Goal: Task Accomplishment & Management: Manage account settings

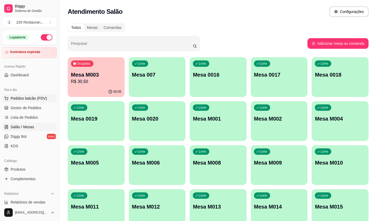
click at [34, 99] on span "Pedidos balcão (PDV)" at bounding box center [29, 98] width 37 height 5
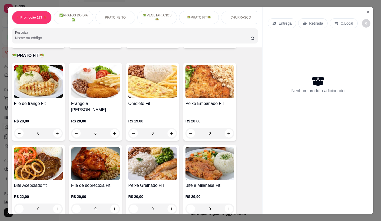
scroll to position [715, 0]
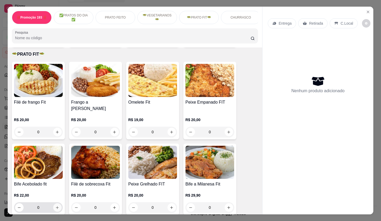
click at [57, 205] on icon "increase-product-quantity" at bounding box center [57, 207] width 4 height 4
type input "1"
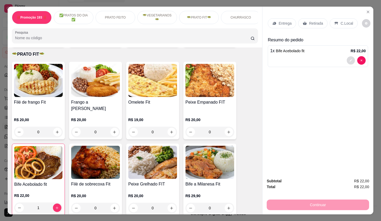
click at [347, 56] on button "decrease-product-quantity" at bounding box center [351, 60] width 8 height 8
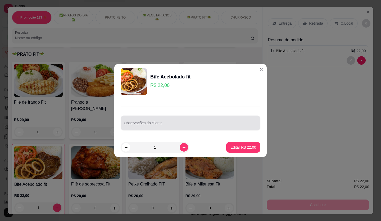
click at [191, 128] on div at bounding box center [190, 123] width 133 height 11
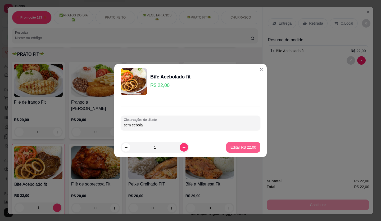
type input "sem cebola"
click at [247, 147] on p "Editar R$ 22,00" at bounding box center [244, 147] width 26 height 5
type input "0"
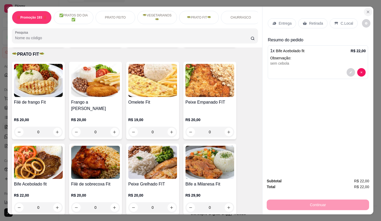
click at [368, 11] on icon "Close" at bounding box center [368, 12] width 2 height 2
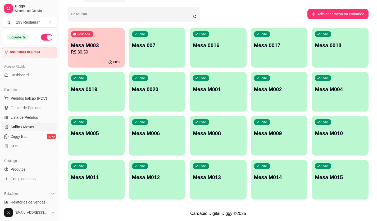
click at [246, 126] on div "Livre Mesa M008" at bounding box center [218, 132] width 57 height 33
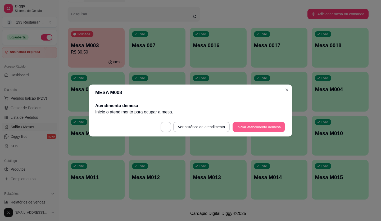
click at [285, 128] on button "Iniciar atendimento de mesa" at bounding box center [259, 127] width 52 height 10
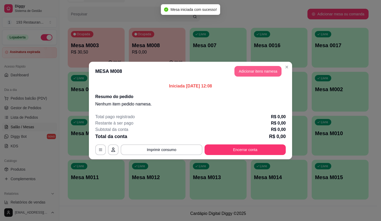
click at [256, 75] on button "Adicionar itens na mesa" at bounding box center [258, 71] width 47 height 11
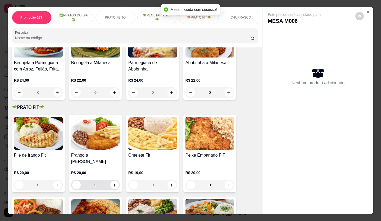
scroll to position [741, 0]
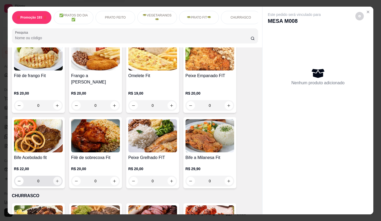
click at [57, 179] on icon "increase-product-quantity" at bounding box center [57, 181] width 4 height 4
type input "1"
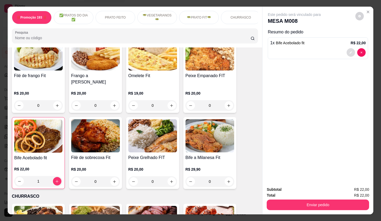
click at [350, 51] on icon "decrease-product-quantity" at bounding box center [351, 52] width 3 height 3
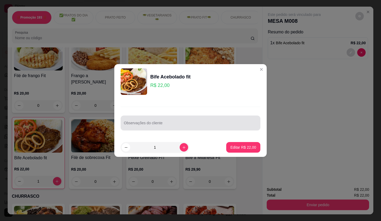
click at [189, 122] on div at bounding box center [190, 123] width 133 height 11
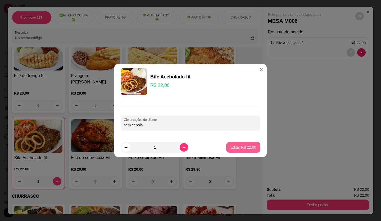
type input "sem cebola"
click at [242, 144] on button "Editar R$ 22,00" at bounding box center [243, 147] width 34 height 11
type input "0"
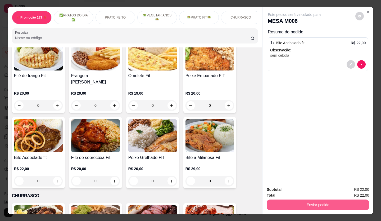
click at [305, 203] on button "Enviar pedido" at bounding box center [318, 204] width 102 height 11
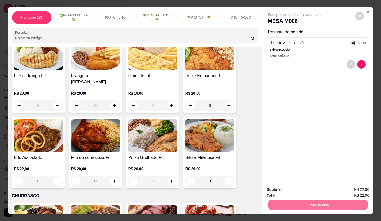
click at [312, 192] on button "Não registrar e enviar pedido" at bounding box center [300, 190] width 55 height 10
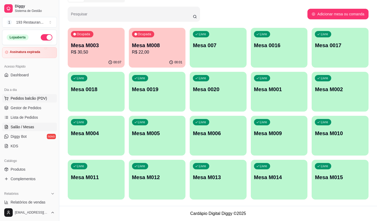
click at [36, 96] on span "Pedidos balcão (PDV)" at bounding box center [29, 98] width 37 height 5
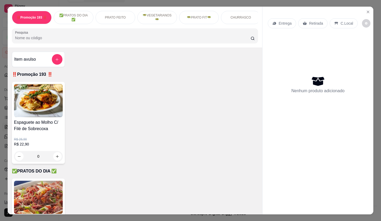
click at [312, 23] on p "Retirada" at bounding box center [316, 23] width 14 height 5
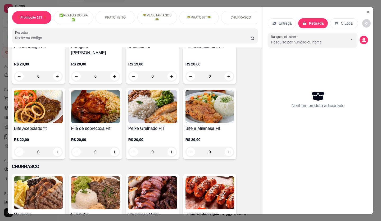
scroll to position [821, 0]
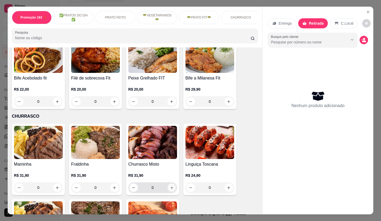
click at [170, 186] on icon "increase-product-quantity" at bounding box center [172, 188] width 4 height 4
type input "2"
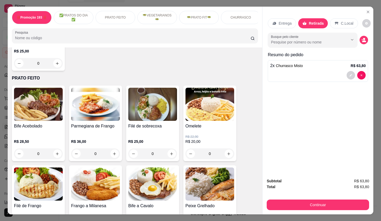
scroll to position [344, 0]
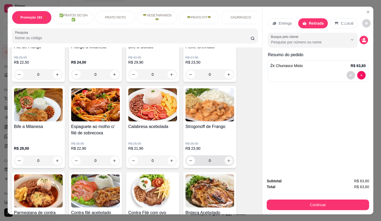
click at [227, 162] on icon "increase-product-quantity" at bounding box center [229, 161] width 4 height 4
type input "1"
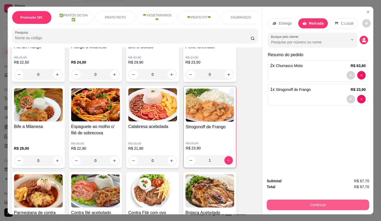
click at [309, 199] on button "Continuar" at bounding box center [318, 204] width 102 height 11
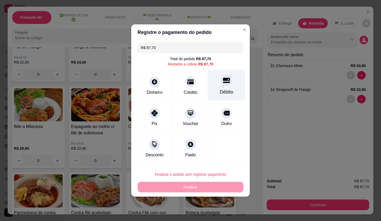
click at [231, 88] on div "Débito" at bounding box center [226, 85] width 37 height 31
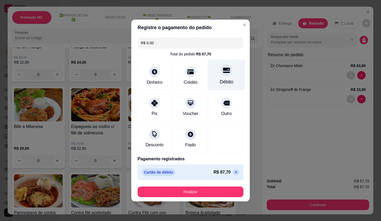
type input "R$ 0,00"
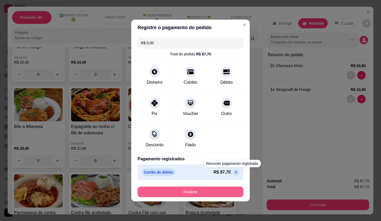
click at [232, 189] on button "Finalizar" at bounding box center [191, 191] width 106 height 11
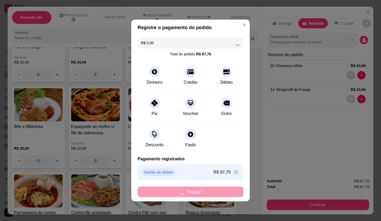
type input "0"
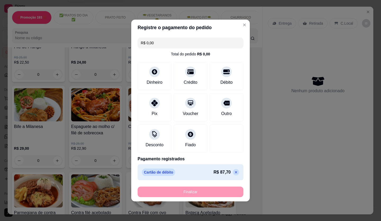
type input "-R$ 87,70"
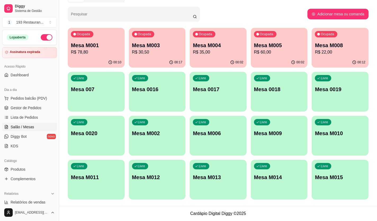
click at [339, 180] on p "Mesa M015" at bounding box center [340, 176] width 51 height 7
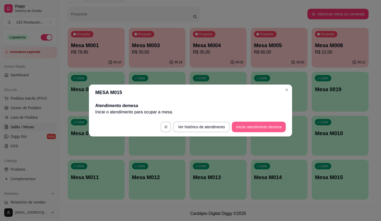
click at [258, 124] on button "Iniciar atendimento de mesa" at bounding box center [259, 127] width 54 height 11
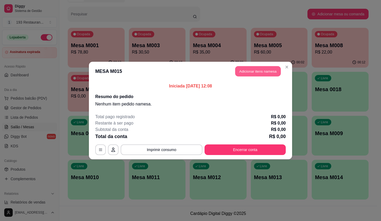
click at [263, 74] on button "Adicionar itens na mesa" at bounding box center [258, 71] width 46 height 10
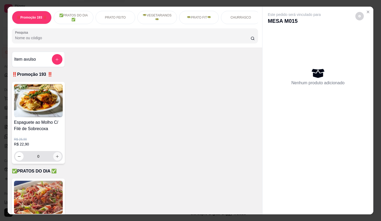
click at [53, 157] on button "increase-product-quantity" at bounding box center [57, 156] width 8 height 8
type input "2"
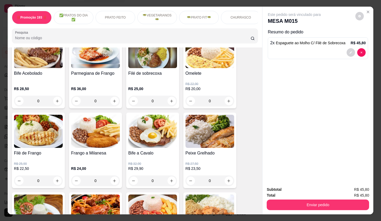
scroll to position [265, 0]
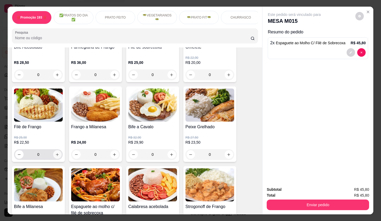
click at [58, 157] on button "increase-product-quantity" at bounding box center [57, 154] width 8 height 8
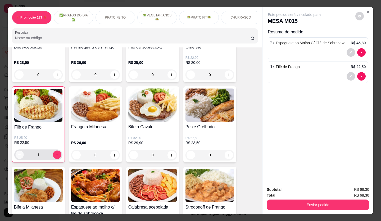
click at [18, 157] on icon "decrease-product-quantity" at bounding box center [20, 155] width 4 height 4
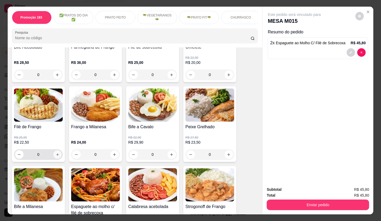
click at [57, 158] on button "increase-product-quantity" at bounding box center [57, 154] width 8 height 8
type input "1"
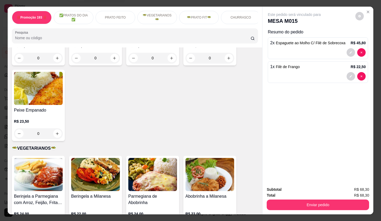
scroll to position [688, 0]
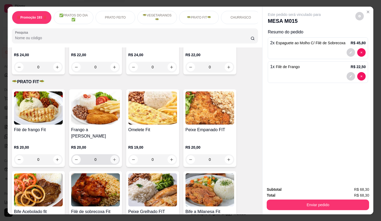
click at [113, 158] on icon "increase-product-quantity" at bounding box center [114, 159] width 3 height 3
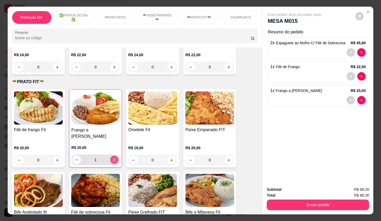
type input "1"
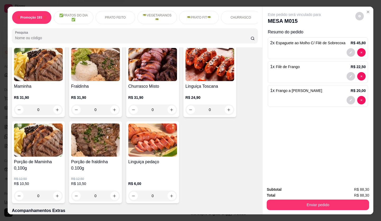
scroll to position [821, 0]
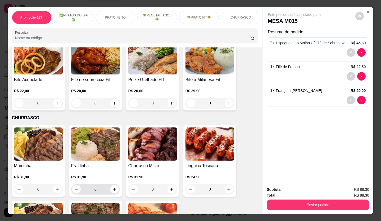
click at [114, 188] on icon "increase-product-quantity" at bounding box center [114, 189] width 3 height 3
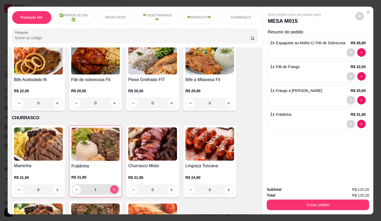
type input "1"
type input "2"
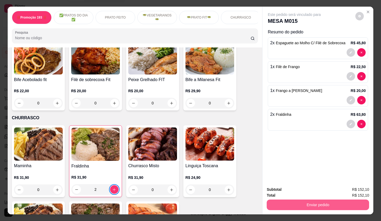
click at [308, 199] on button "Enviar pedido" at bounding box center [318, 204] width 102 height 11
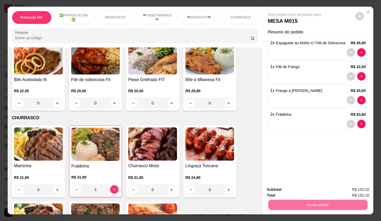
click at [298, 189] on button "Não registrar e enviar pedido" at bounding box center [300, 190] width 55 height 10
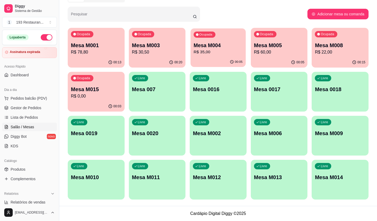
click at [208, 49] on p "R$ 35,00" at bounding box center [218, 52] width 49 height 6
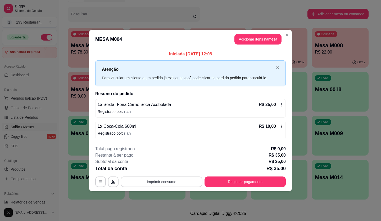
click at [176, 183] on button "Imprimir consumo" at bounding box center [162, 181] width 82 height 11
click at [170, 165] on button "CAIXA" at bounding box center [163, 169] width 38 height 8
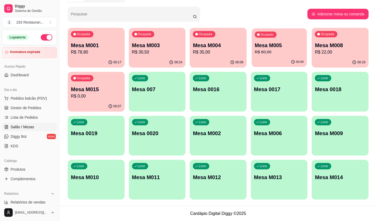
click at [279, 44] on p "Mesa M005" at bounding box center [279, 45] width 49 height 7
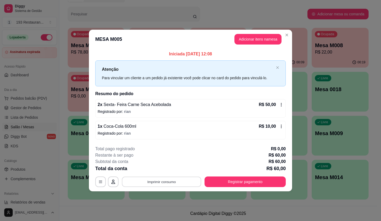
click at [176, 181] on button "Imprimir consumo" at bounding box center [161, 181] width 79 height 10
click at [172, 172] on button "CAIXA" at bounding box center [163, 169] width 37 height 8
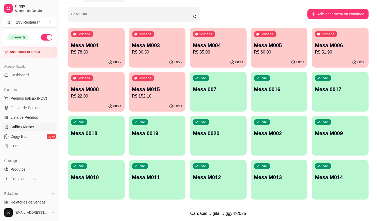
click at [108, 53] on p "R$ 78,80" at bounding box center [96, 52] width 51 height 6
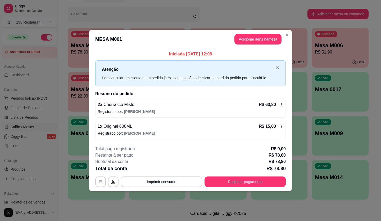
click at [266, 42] on button "Adicionar itens na mesa" at bounding box center [258, 39] width 47 height 11
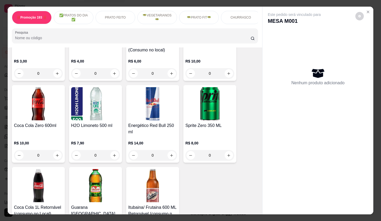
scroll to position [1853, 0]
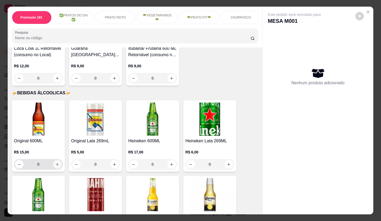
click at [53, 160] on button "increase-product-quantity" at bounding box center [57, 164] width 8 height 8
type input "1"
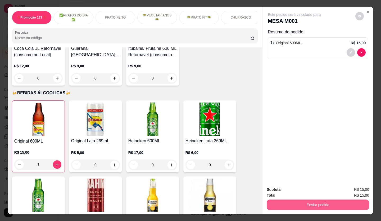
click at [298, 199] on button "Enviar pedido" at bounding box center [318, 204] width 102 height 11
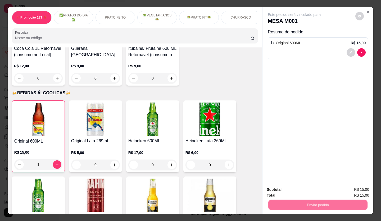
click at [296, 191] on button "Não registrar e enviar pedido" at bounding box center [300, 190] width 55 height 10
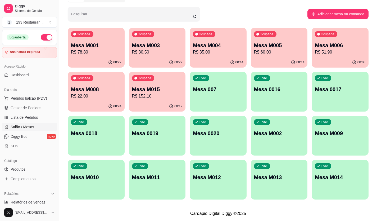
click at [92, 51] on p "R$ 78,80" at bounding box center [96, 52] width 51 height 6
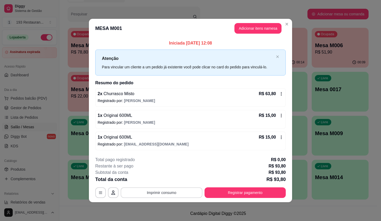
click at [174, 184] on div "**********" at bounding box center [190, 176] width 191 height 41
click at [170, 191] on button "Imprimir consumo" at bounding box center [162, 192] width 82 height 11
click at [170, 180] on button "CAIXA" at bounding box center [164, 181] width 30 height 7
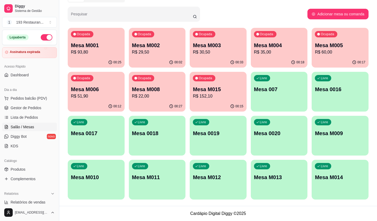
click at [165, 52] on p "R$ 29,50" at bounding box center [157, 52] width 51 height 6
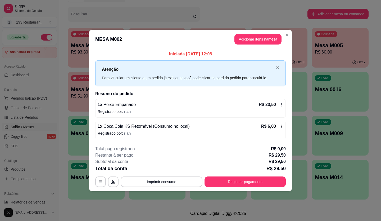
click at [279, 126] on div "R$ 6,00" at bounding box center [272, 126] width 22 height 6
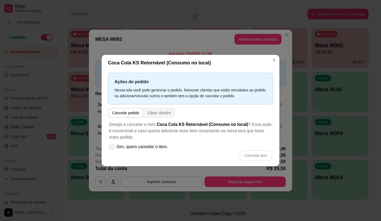
click at [143, 147] on span "Sim, quero cancelar o item." at bounding box center [143, 147] width 52 height 6
click at [112, 148] on input "Sim, quero cancelar o item." at bounding box center [110, 149] width 3 height 3
checkbox input "true"
click at [263, 157] on button "Cancelar item" at bounding box center [256, 155] width 32 height 11
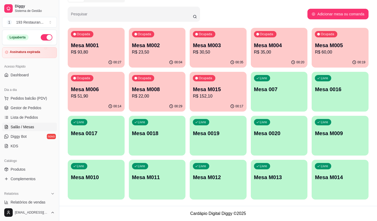
click at [204, 100] on div "Ocupada Mesa M015 R$ 152,10" at bounding box center [218, 86] width 57 height 29
click at [266, 62] on div "00:22" at bounding box center [279, 62] width 55 height 10
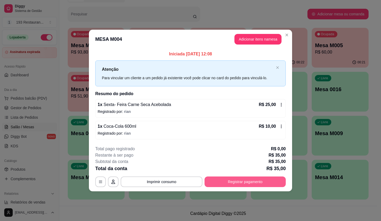
click at [247, 178] on button "Registrar pagamento" at bounding box center [245, 181] width 81 height 11
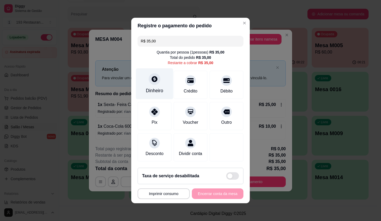
click at [152, 75] on icon at bounding box center [154, 78] width 7 height 7
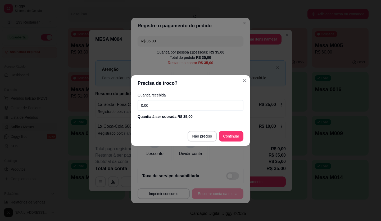
click at [167, 106] on input "0,00" at bounding box center [191, 105] width 106 height 11
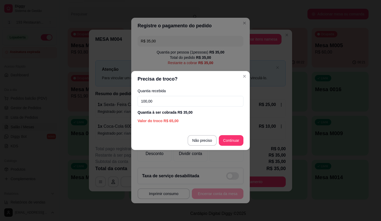
type input "100,00"
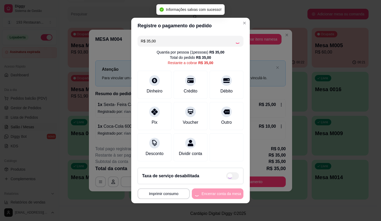
type input "R$ 0,00"
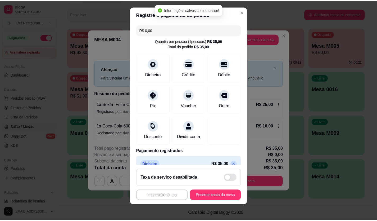
scroll to position [6, 0]
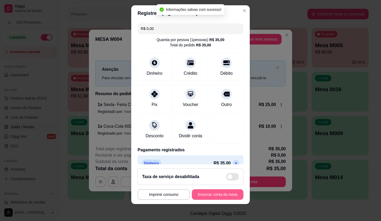
click at [203, 198] on button "Encerrar conta da mesa" at bounding box center [218, 194] width 52 height 11
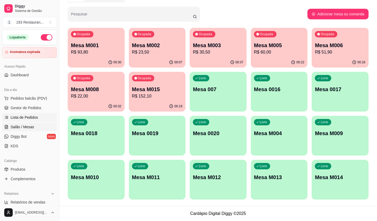
click at [28, 116] on span "Lista de Pedidos" at bounding box center [25, 117] width 28 height 5
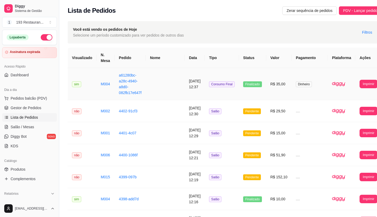
click at [116, 89] on td "a61280bc-a28c-4940-a8d0-082fb17e647f" at bounding box center [130, 84] width 31 height 32
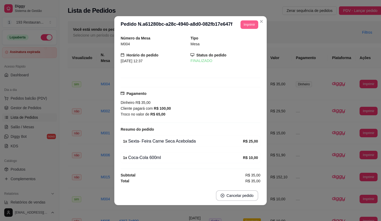
click at [247, 26] on button "Imprimir" at bounding box center [250, 24] width 18 height 8
click at [234, 55] on button "CAIXA" at bounding box center [238, 54] width 38 height 8
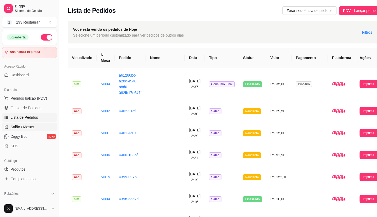
click at [14, 126] on span "Salão / Mesas" at bounding box center [23, 126] width 24 height 5
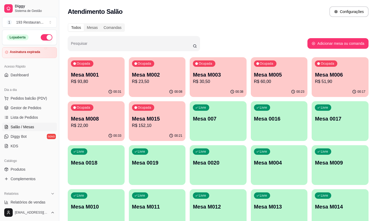
click at [271, 84] on p "R$ 60,00" at bounding box center [279, 81] width 51 height 6
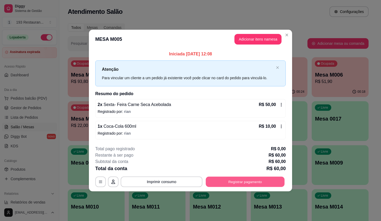
click at [242, 181] on button "Registrar pagamento" at bounding box center [245, 181] width 79 height 10
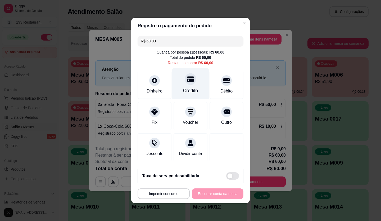
click at [189, 83] on div "Crédito" at bounding box center [190, 83] width 37 height 31
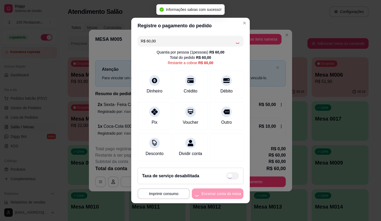
type input "R$ 0,00"
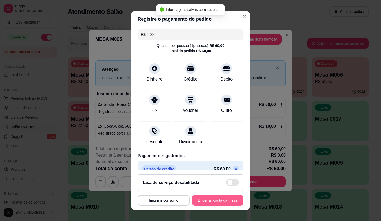
click at [223, 198] on button "Encerrar conta da mesa" at bounding box center [218, 200] width 52 height 11
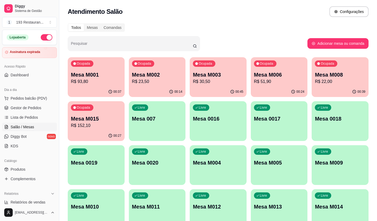
click at [226, 83] on p "R$ 30,50" at bounding box center [218, 81] width 51 height 6
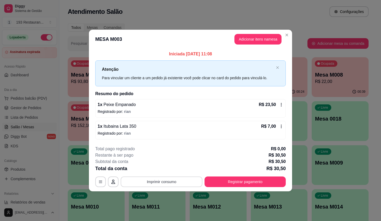
click at [165, 181] on button "Imprimir consumo" at bounding box center [162, 181] width 82 height 11
click at [162, 172] on button "CAIXA" at bounding box center [163, 169] width 38 height 8
drag, startPoint x: 162, startPoint y: 171, endPoint x: 172, endPoint y: 164, distance: 12.6
click at [162, 171] on div "Total da conta R$ 30,50" at bounding box center [190, 168] width 191 height 7
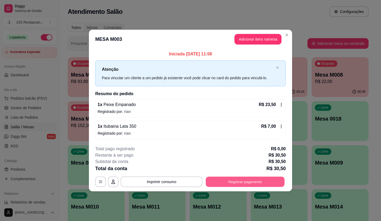
click at [234, 184] on button "Registrar pagamento" at bounding box center [245, 181] width 79 height 10
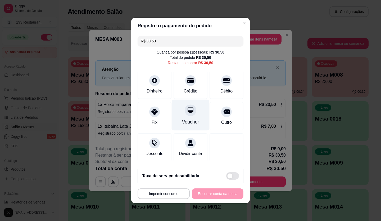
click at [192, 106] on div at bounding box center [191, 110] width 12 height 12
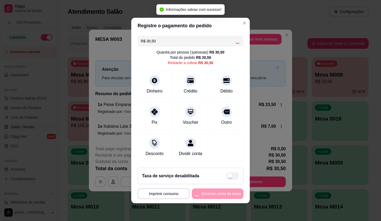
type input "R$ 0,00"
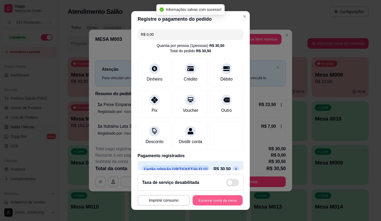
click at [215, 195] on button "Encerrar conta da mesa" at bounding box center [218, 200] width 50 height 10
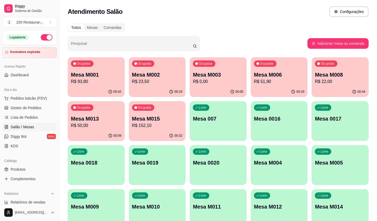
click at [163, 75] on p "Mesa M002" at bounding box center [157, 74] width 51 height 7
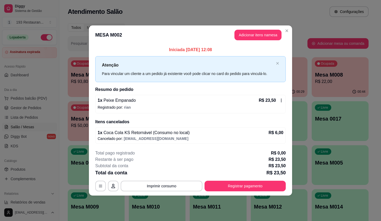
click at [252, 28] on header "MESA M002 Adicionar itens na mesa" at bounding box center [190, 34] width 203 height 19
click at [252, 32] on button "Adicionar itens na mesa" at bounding box center [258, 35] width 47 height 11
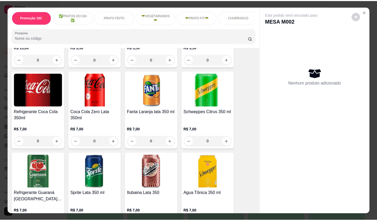
scroll to position [1483, 0]
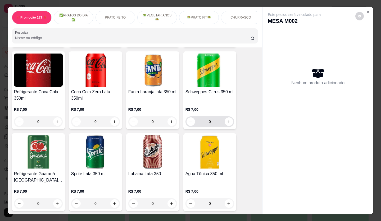
click at [227, 120] on icon "increase-product-quantity" at bounding box center [229, 122] width 4 height 4
type input "1"
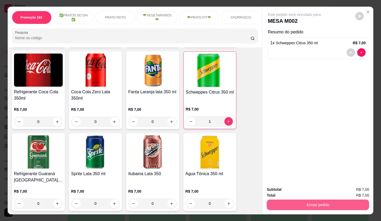
click at [291, 205] on button "Enviar pedido" at bounding box center [318, 204] width 102 height 11
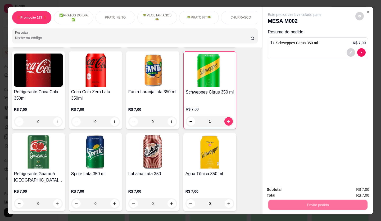
click at [289, 191] on button "Não registrar e enviar pedido" at bounding box center [300, 190] width 53 height 10
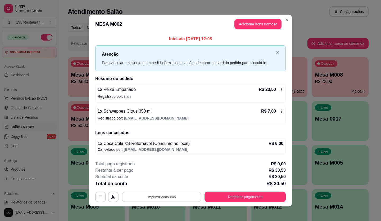
click at [186, 194] on button "Imprimir consumo" at bounding box center [161, 196] width 79 height 10
click at [165, 184] on button "CAIXA" at bounding box center [161, 185] width 31 height 7
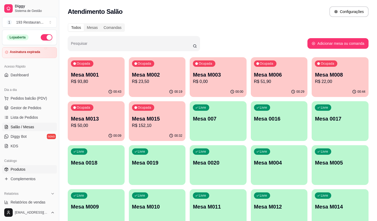
click at [27, 170] on link "Produtos" at bounding box center [29, 169] width 55 height 8
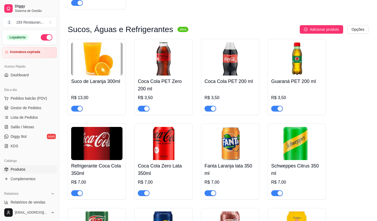
scroll to position [2171, 0]
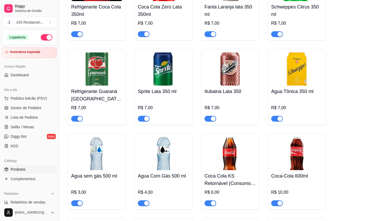
click at [212, 201] on div "button" at bounding box center [213, 203] width 5 height 5
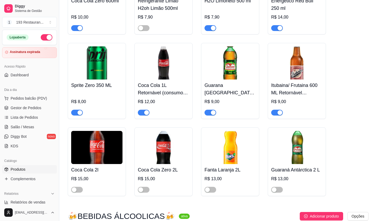
scroll to position [2383, 0]
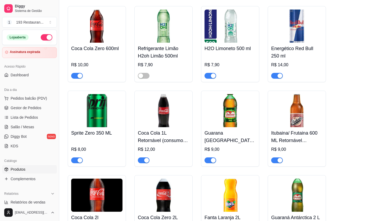
click at [150, 153] on div at bounding box center [163, 158] width 51 height 11
click at [144, 157] on span "button" at bounding box center [144, 160] width 12 height 6
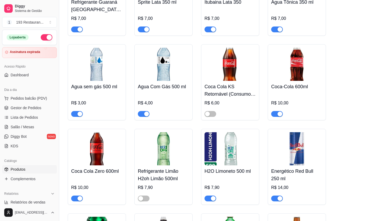
scroll to position [2171, 0]
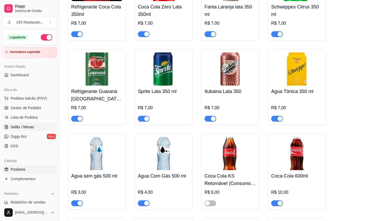
click at [25, 128] on span "Salão / Mesas" at bounding box center [23, 126] width 24 height 5
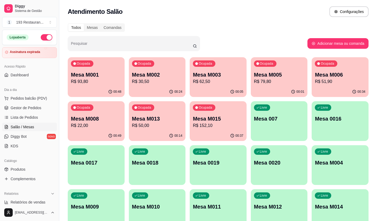
click at [98, 77] on p "Mesa M001" at bounding box center [96, 74] width 51 height 7
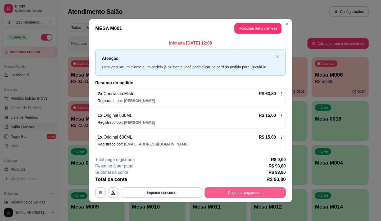
click at [253, 193] on button "Registrar pagamento" at bounding box center [245, 192] width 81 height 11
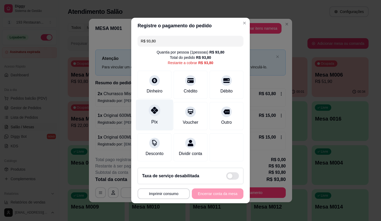
click at [150, 113] on div "Pix" at bounding box center [154, 115] width 37 height 31
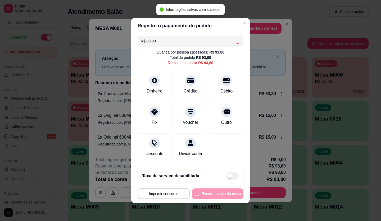
type input "R$ 0,00"
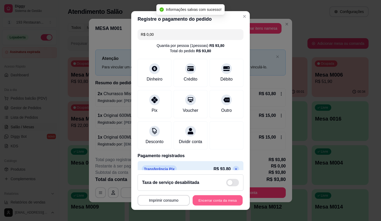
click at [215, 203] on button "Encerrar conta da mesa" at bounding box center [218, 200] width 50 height 10
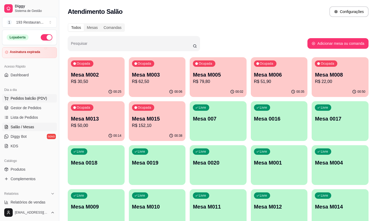
click at [41, 99] on span "Pedidos balcão (PDV)" at bounding box center [29, 98] width 37 height 5
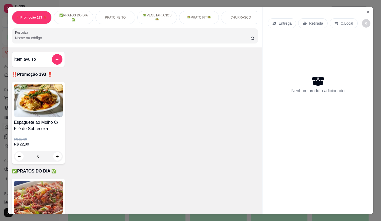
click at [305, 21] on icon at bounding box center [305, 23] width 4 height 4
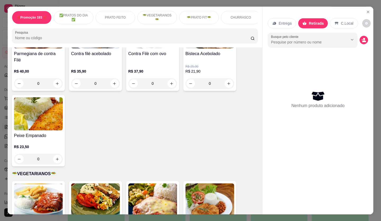
scroll to position [424, 0]
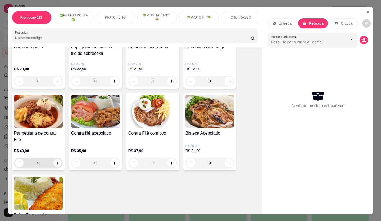
click at [56, 164] on icon "increase-product-quantity" at bounding box center [58, 163] width 4 height 4
type input "1"
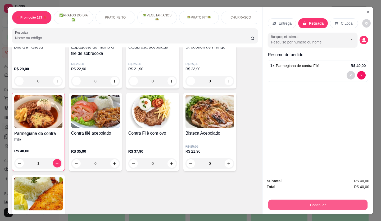
click at [323, 204] on button "Continuar" at bounding box center [317, 205] width 99 height 10
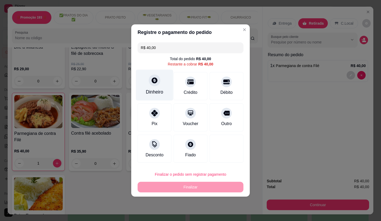
click at [154, 83] on icon at bounding box center [155, 80] width 6 height 6
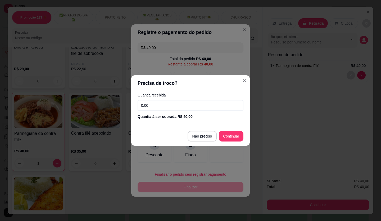
click at [166, 109] on input "0,00" at bounding box center [191, 105] width 106 height 11
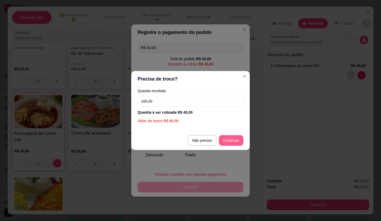
type input "100,00"
type input "R$ 0,00"
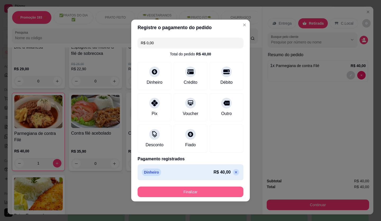
click at [189, 192] on button "Finalizar" at bounding box center [191, 191] width 106 height 11
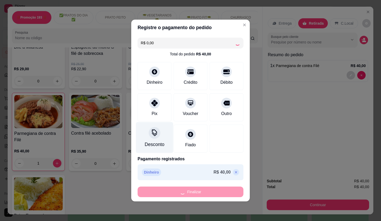
type input "0"
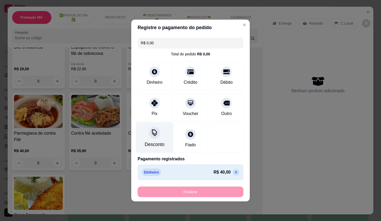
type input "-R$ 40,00"
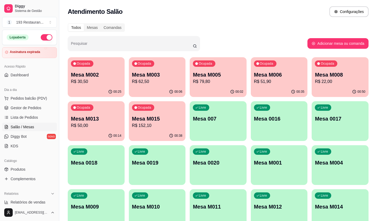
click at [279, 76] on p "Mesa M006" at bounding box center [279, 74] width 51 height 7
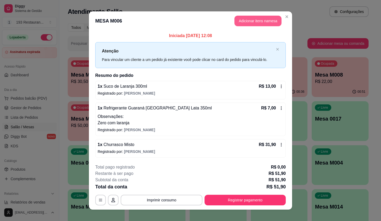
click at [253, 20] on button "Adicionar itens na mesa" at bounding box center [258, 21] width 47 height 11
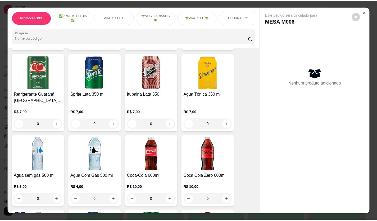
scroll to position [1589, 0]
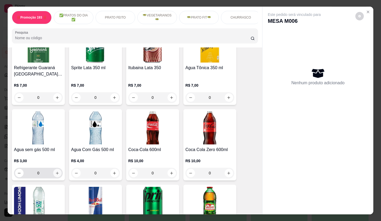
click at [57, 171] on icon "increase-product-quantity" at bounding box center [57, 173] width 4 height 4
type input "1"
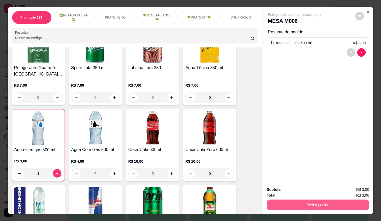
click at [313, 204] on button "Enviar pedido" at bounding box center [318, 204] width 102 height 11
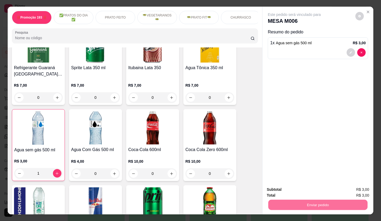
click at [287, 192] on button "Não registrar e enviar pedido" at bounding box center [300, 190] width 53 height 10
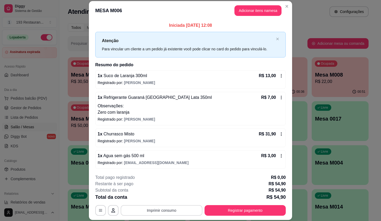
click at [162, 211] on button "Imprimir consumo" at bounding box center [162, 210] width 82 height 11
click at [157, 201] on button "CAIXA" at bounding box center [161, 198] width 38 height 8
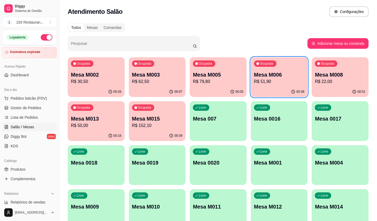
click at [283, 79] on p "R$ 51,90" at bounding box center [279, 81] width 51 height 6
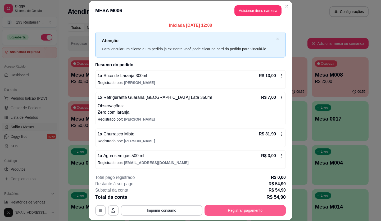
click at [241, 210] on button "Registrar pagamento" at bounding box center [245, 210] width 81 height 11
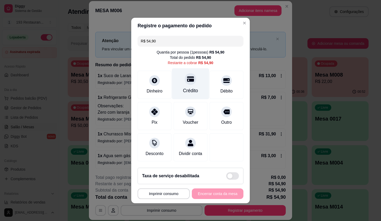
click at [185, 77] on div at bounding box center [191, 79] width 12 height 12
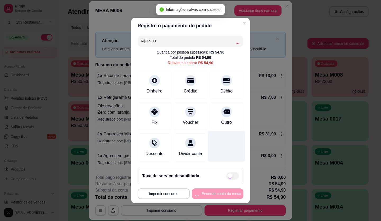
type input "R$ 0,00"
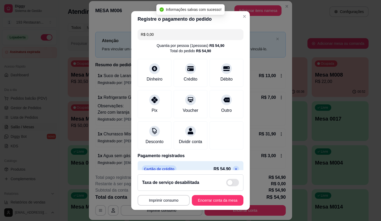
click at [199, 202] on button "Encerrar conta da mesa" at bounding box center [218, 200] width 52 height 11
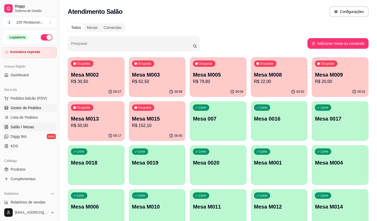
click at [17, 107] on span "Gestor de Pedidos" at bounding box center [26, 107] width 31 height 5
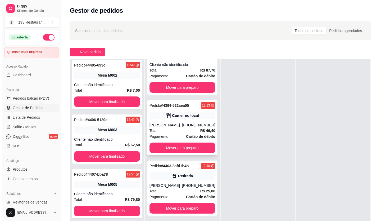
scroll to position [147, 0]
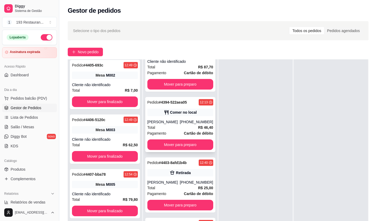
click at [173, 126] on div "Total R$ 46,40" at bounding box center [180, 127] width 66 height 6
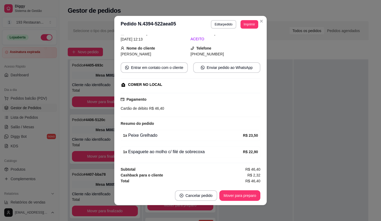
scroll to position [1, 0]
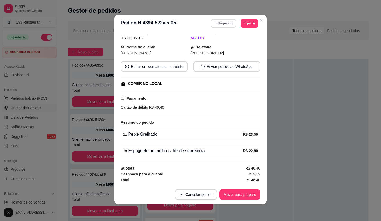
click at [214, 24] on button "Editar pedido" at bounding box center [223, 23] width 25 height 8
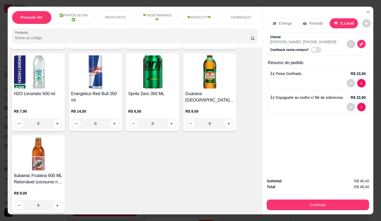
scroll to position [1642, 0]
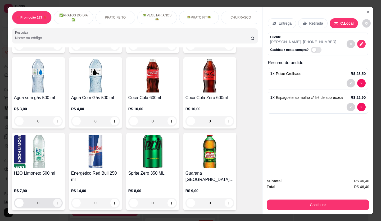
click at [51, 198] on div "0" at bounding box center [38, 203] width 47 height 11
click at [55, 201] on icon "increase-product-quantity" at bounding box center [57, 203] width 4 height 4
type input "1"
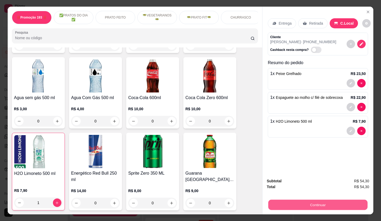
click at [328, 203] on button "Continuar" at bounding box center [317, 205] width 99 height 10
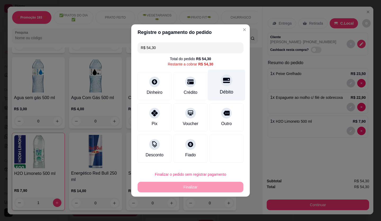
click at [223, 82] on icon at bounding box center [226, 80] width 7 height 5
type input "R$ 0,00"
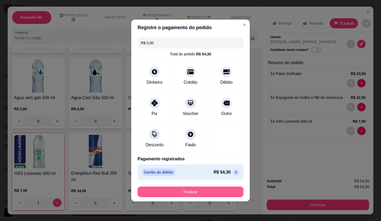
click at [198, 187] on button "Finalizar" at bounding box center [191, 191] width 106 height 11
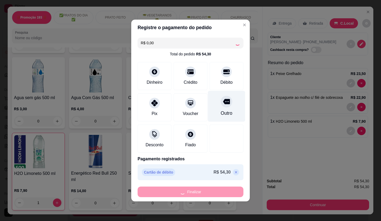
type input "0"
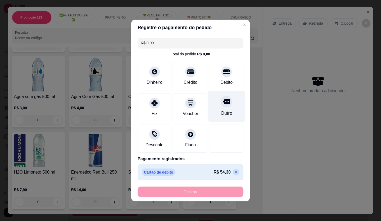
type input "-R$ 54,30"
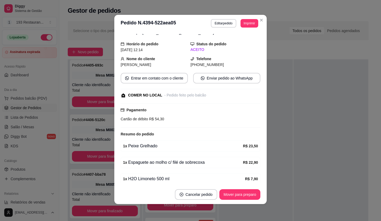
scroll to position [34, 0]
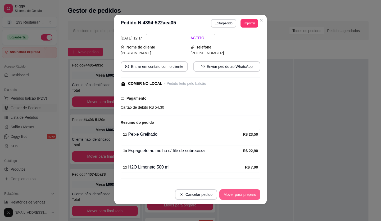
click at [243, 194] on button "Mover para preparo" at bounding box center [239, 194] width 41 height 11
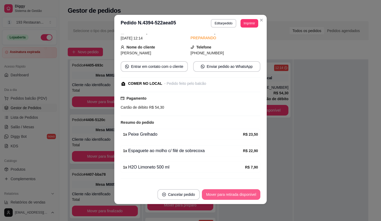
click at [243, 194] on button "Mover para retirada disponível" at bounding box center [231, 194] width 59 height 11
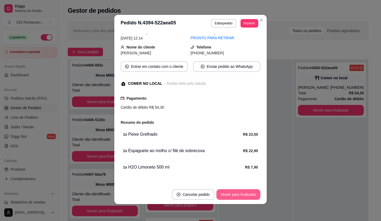
click at [243, 194] on button "Mover para finalizado" at bounding box center [239, 194] width 44 height 11
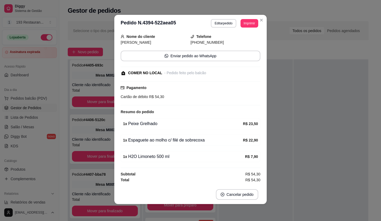
scroll to position [16, 0]
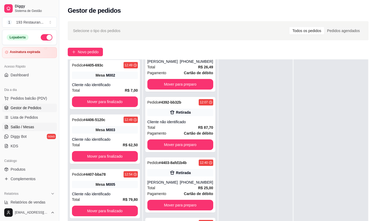
click at [28, 127] on span "Salão / Mesas" at bounding box center [23, 126] width 24 height 5
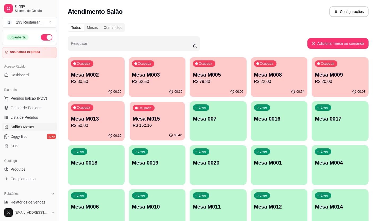
click at [140, 133] on div "00:42" at bounding box center [157, 135] width 55 height 10
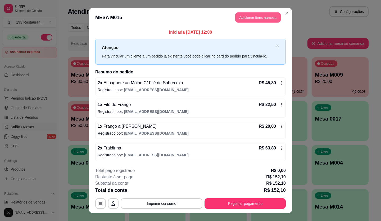
click at [255, 18] on button "Adicionar itens na mesa" at bounding box center [258, 17] width 46 height 10
click at [169, 204] on button "Imprimir consumo" at bounding box center [162, 203] width 82 height 11
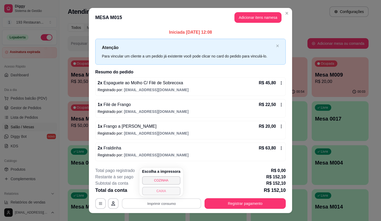
click at [167, 191] on button "CAIXA" at bounding box center [161, 191] width 38 height 8
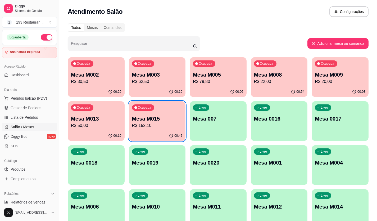
click at [149, 122] on div "Mesa M015 R$ 152,10" at bounding box center [157, 122] width 51 height 14
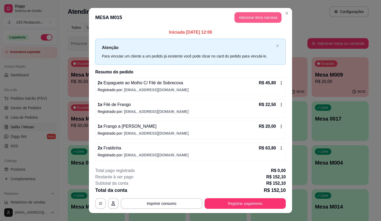
click at [252, 19] on button "Adicionar itens na mesa" at bounding box center [258, 17] width 47 height 11
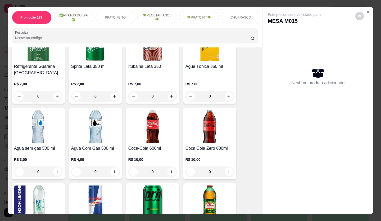
scroll to position [1589, 0]
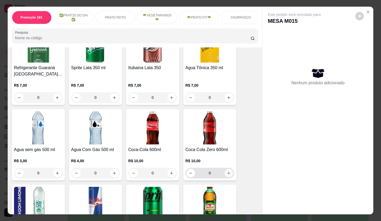
click at [227, 171] on icon "increase-product-quantity" at bounding box center [229, 173] width 4 height 4
type input "1"
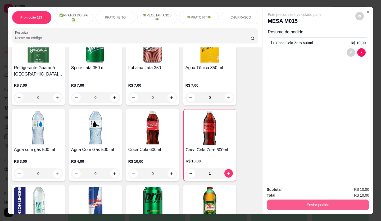
click at [306, 200] on button "Enviar pedido" at bounding box center [318, 204] width 102 height 11
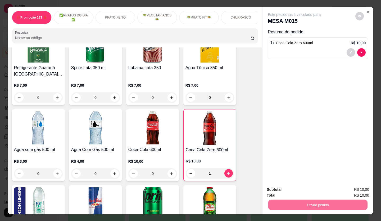
click at [301, 188] on button "Não registrar e enviar pedido" at bounding box center [300, 190] width 53 height 10
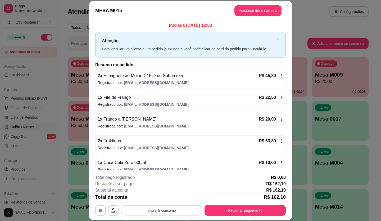
click at [166, 210] on button "Imprimir consumo" at bounding box center [161, 210] width 79 height 10
click at [166, 200] on button "CAIXA" at bounding box center [161, 198] width 37 height 8
click at [247, 208] on button "Registrar pagamento" at bounding box center [245, 210] width 81 height 11
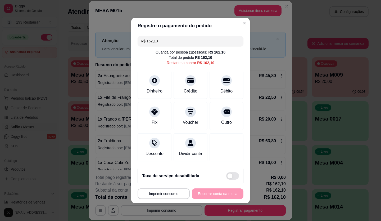
drag, startPoint x: 175, startPoint y: 38, endPoint x: 0, endPoint y: 88, distance: 181.8
click at [0, 88] on div "**********" at bounding box center [190, 110] width 381 height 221
click at [223, 77] on icon at bounding box center [226, 79] width 7 height 5
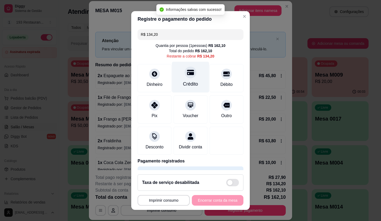
click at [183, 80] on div "Crédito" at bounding box center [190, 83] width 15 height 7
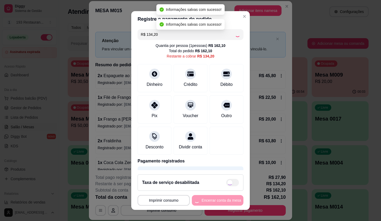
type input "R$ 0,00"
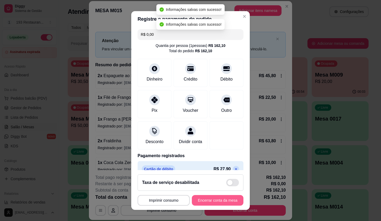
click at [220, 201] on button "Encerrar conta da mesa" at bounding box center [218, 200] width 52 height 11
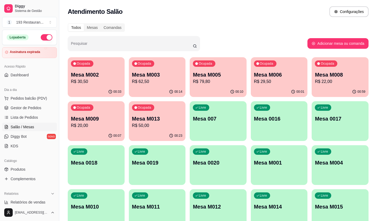
click at [90, 74] on p "Mesa M002" at bounding box center [96, 74] width 51 height 7
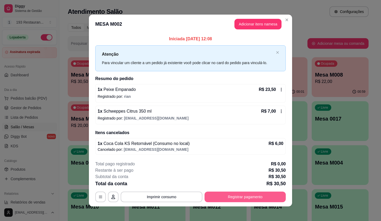
click at [261, 198] on button "Registrar pagamento" at bounding box center [245, 196] width 81 height 11
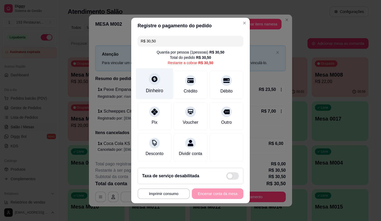
click at [151, 80] on div at bounding box center [155, 79] width 12 height 12
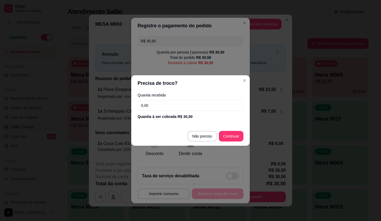
click at [158, 105] on input "0,00" at bounding box center [191, 105] width 106 height 11
type input "100,00"
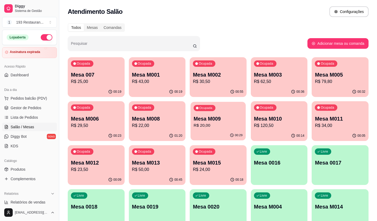
click at [223, 124] on p "R$ 20,00" at bounding box center [218, 125] width 49 height 6
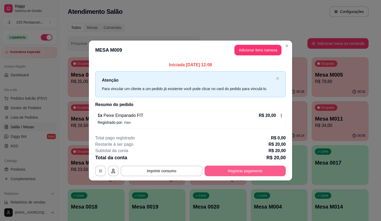
click at [234, 171] on button "Registrar pagamento" at bounding box center [245, 170] width 81 height 11
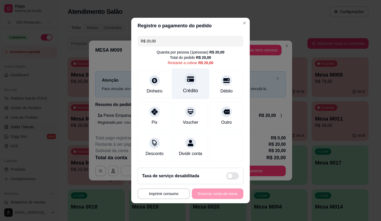
click at [187, 77] on icon at bounding box center [190, 79] width 7 height 5
type input "R$ 0,00"
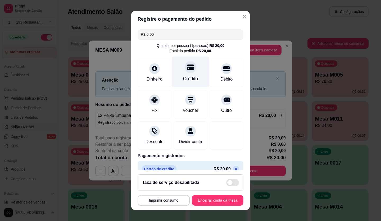
click at [187, 76] on div "Crédito" at bounding box center [190, 78] width 15 height 7
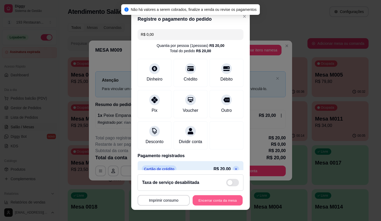
click at [214, 197] on button "Encerrar conta da mesa" at bounding box center [218, 200] width 50 height 10
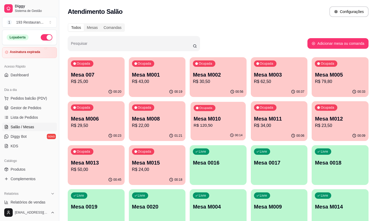
click at [225, 126] on p "R$ 120,50" at bounding box center [218, 125] width 49 height 6
click at [330, 71] on p "Mesa M005" at bounding box center [340, 74] width 51 height 7
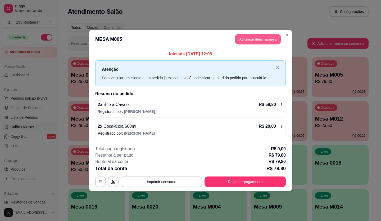
click at [248, 36] on button "Adicionar itens na mesa" at bounding box center [258, 39] width 46 height 10
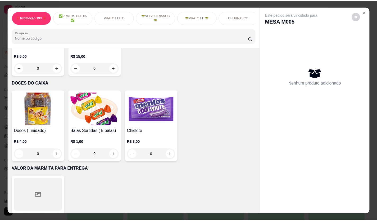
scroll to position [2095, 0]
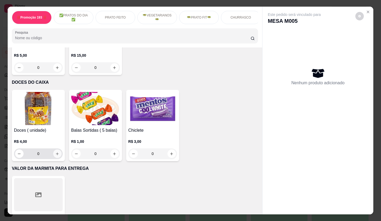
click at [55, 152] on icon "increase-product-quantity" at bounding box center [57, 154] width 4 height 4
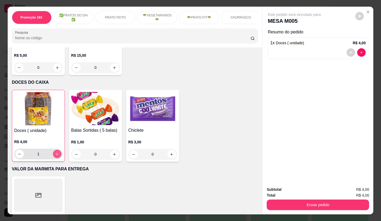
click at [55, 152] on icon "increase-product-quantity" at bounding box center [57, 154] width 4 height 4
type input "2"
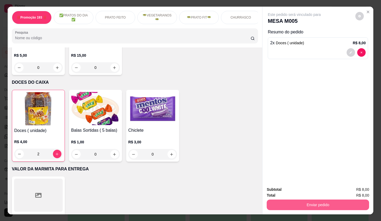
click at [329, 206] on button "Enviar pedido" at bounding box center [318, 204] width 102 height 11
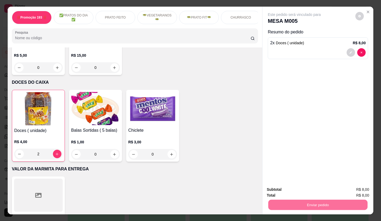
click at [305, 189] on button "Não registrar e enviar pedido" at bounding box center [300, 190] width 55 height 10
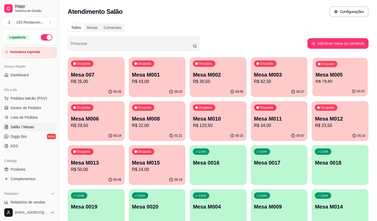
click at [338, 85] on div "Ocupada Mesa M005 R$ 79,80" at bounding box center [340, 72] width 55 height 29
click at [39, 78] on link "Dashboard" at bounding box center [29, 75] width 55 height 8
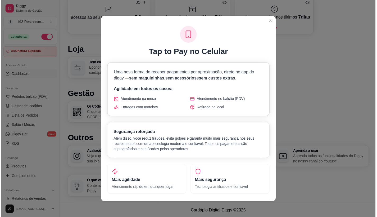
scroll to position [251, 0]
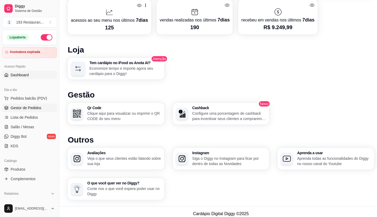
click at [39, 105] on link "Gestor de Pedidos" at bounding box center [29, 108] width 55 height 8
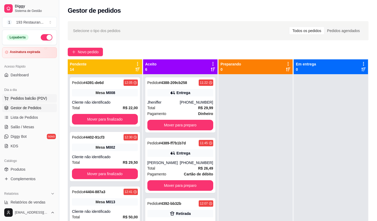
click at [45, 98] on span "Pedidos balcão (PDV)" at bounding box center [29, 98] width 37 height 5
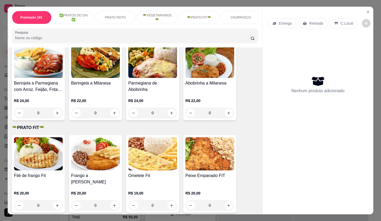
scroll to position [688, 0]
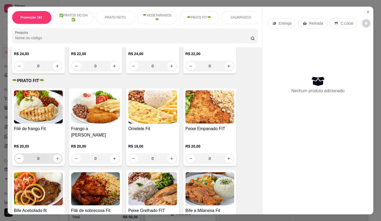
click at [56, 156] on icon "increase-product-quantity" at bounding box center [58, 158] width 4 height 4
type input "1"
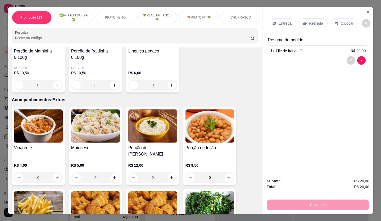
scroll to position [877, 0]
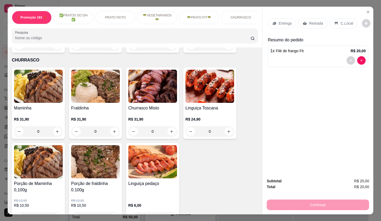
click at [293, 56] on div at bounding box center [318, 60] width 96 height 8
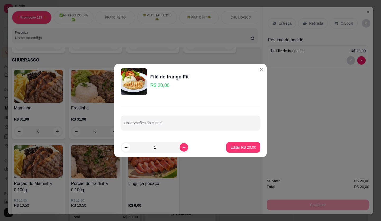
click at [135, 133] on div "Observações do cliente" at bounding box center [190, 118] width 153 height 39
click at [139, 128] on div "Observações do cliente" at bounding box center [191, 122] width 140 height 15
type input "adiconart mais um frango"
click at [255, 146] on button "Editar R$ 20,00" at bounding box center [243, 147] width 34 height 11
type input "0"
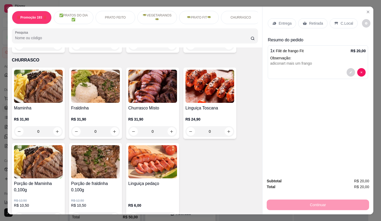
scroll to position [876, 0]
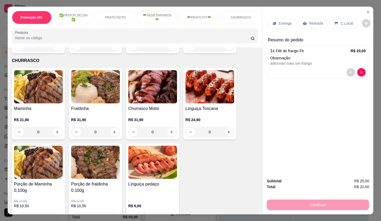
click at [317, 21] on p "Retirada" at bounding box center [316, 23] width 14 height 5
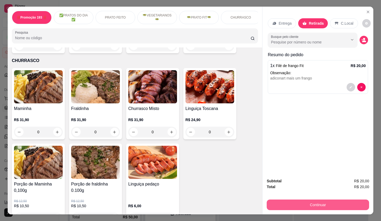
click at [328, 200] on button "Continuar" at bounding box center [318, 204] width 102 height 11
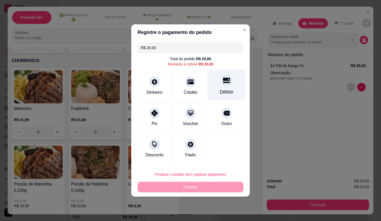
click at [228, 85] on div "Débito" at bounding box center [226, 85] width 37 height 31
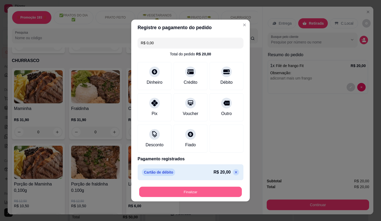
click at [193, 192] on button "Finalizar" at bounding box center [190, 192] width 103 height 10
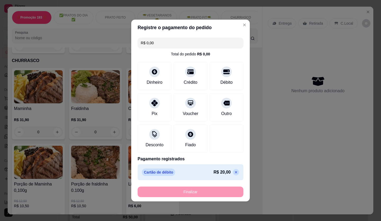
type input "-R$ 20,00"
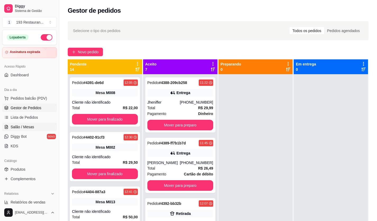
click at [30, 129] on span "Salão / Mesas" at bounding box center [23, 126] width 24 height 5
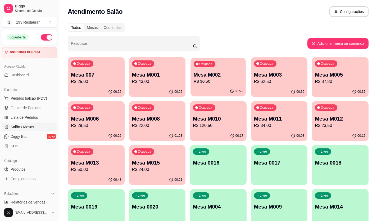
click at [219, 76] on p "Mesa M002" at bounding box center [218, 74] width 49 height 7
click at [165, 164] on p "Mesa M015" at bounding box center [157, 162] width 49 height 7
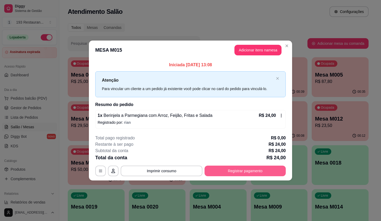
click at [236, 167] on button "Registrar pagamento" at bounding box center [245, 170] width 81 height 11
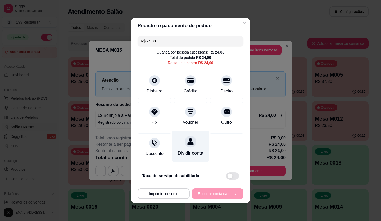
drag, startPoint x: 189, startPoint y: 116, endPoint x: 191, endPoint y: 132, distance: 15.5
click at [189, 119] on div "Voucher" at bounding box center [191, 122] width 16 height 6
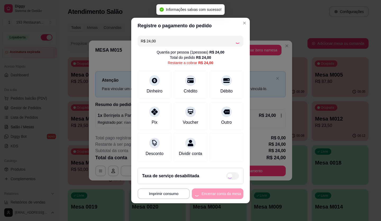
type input "R$ 0,00"
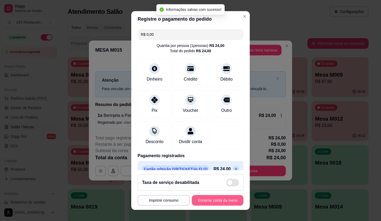
click at [224, 200] on button "Encerrar conta da mesa" at bounding box center [218, 200] width 52 height 11
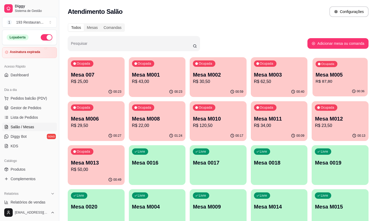
click at [343, 85] on div "Ocupada Mesa M005 R$ 87,80" at bounding box center [340, 72] width 55 height 29
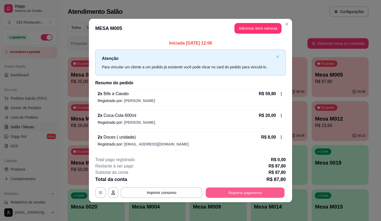
click at [273, 193] on button "Registrar pagamento" at bounding box center [245, 192] width 79 height 10
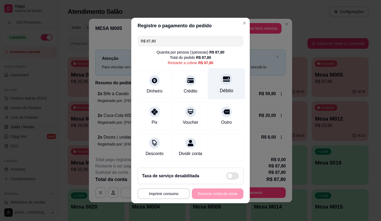
click at [220, 87] on div "Débito" at bounding box center [227, 90] width 14 height 7
type input "R$ 0,00"
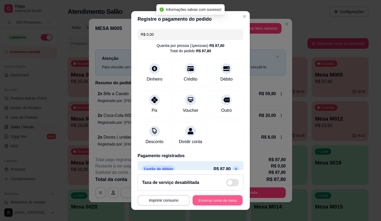
click at [230, 202] on button "Encerrar conta da mesa" at bounding box center [218, 200] width 50 height 10
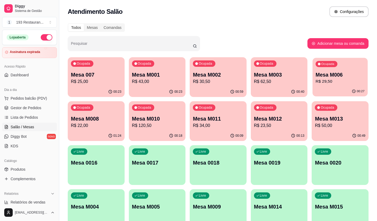
click at [340, 80] on p "R$ 29,50" at bounding box center [340, 81] width 49 height 6
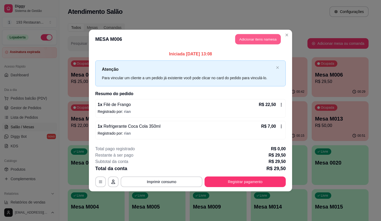
click at [257, 36] on button "Adicionar itens na mesa" at bounding box center [258, 39] width 46 height 10
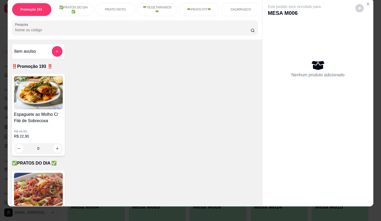
scroll to position [12, 0]
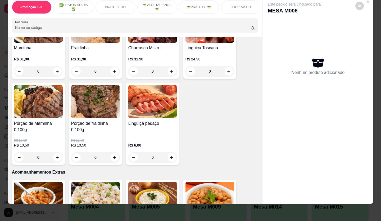
click at [216, 107] on div "Maminha R$ 31,90 0 Fraldinha R$ 31,90 0 Churrasco Misto R$ 31,90 0 Linguiça Tos…" at bounding box center [135, 85] width 246 height 157
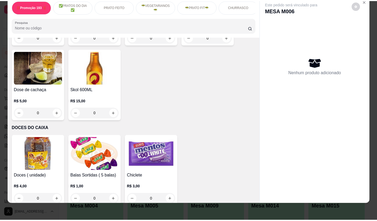
scroll to position [2121, 0]
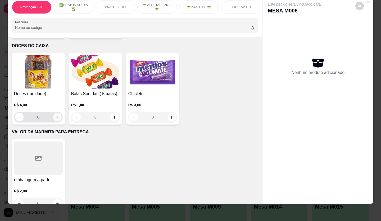
click at [56, 115] on icon "increase-product-quantity" at bounding box center [57, 117] width 4 height 4
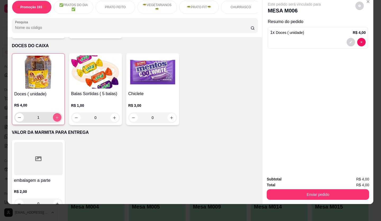
type input "1"
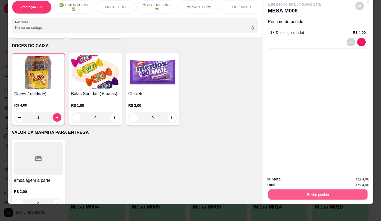
click at [297, 191] on button "Enviar pedido" at bounding box center [317, 194] width 99 height 10
click at [282, 180] on button "Não registrar e enviar pedido" at bounding box center [300, 178] width 53 height 10
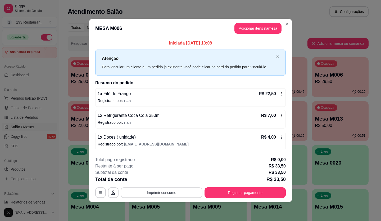
click at [162, 195] on button "Imprimir consumo" at bounding box center [162, 192] width 82 height 11
click at [173, 179] on button "CAIXA" at bounding box center [163, 180] width 37 height 8
click at [234, 192] on button "Registrar pagamento" at bounding box center [245, 192] width 81 height 11
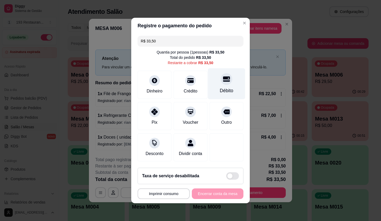
click at [222, 80] on div at bounding box center [227, 79] width 12 height 12
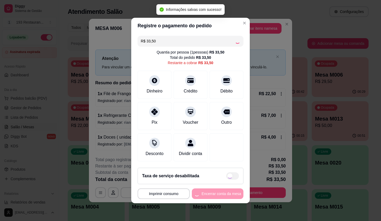
type input "R$ 0,00"
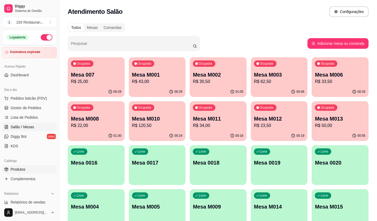
click at [22, 170] on span "Produtos" at bounding box center [18, 169] width 15 height 5
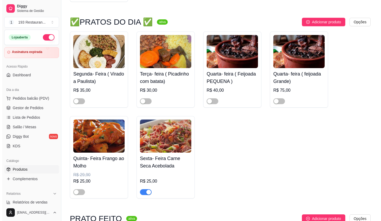
scroll to position [291, 0]
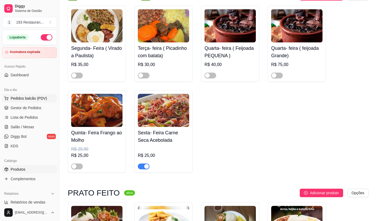
click at [34, 101] on button "Pedidos balcão (PDV)" at bounding box center [29, 98] width 55 height 8
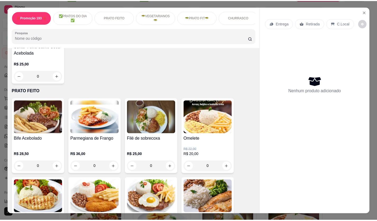
scroll to position [238, 0]
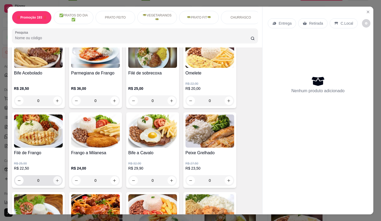
click at [53, 180] on button "increase-product-quantity" at bounding box center [57, 180] width 8 height 8
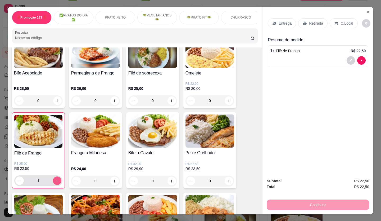
type input "1"
click at [309, 23] on p "Retirada" at bounding box center [316, 23] width 14 height 5
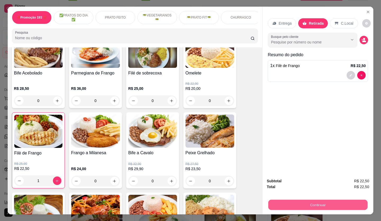
click at [322, 204] on button "Continuar" at bounding box center [317, 205] width 99 height 10
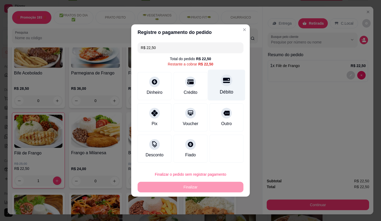
click at [223, 82] on icon at bounding box center [226, 80] width 7 height 7
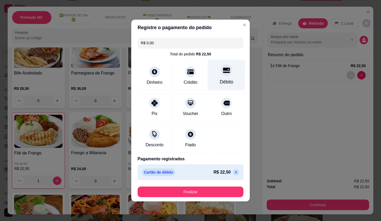
type input "R$ 0,00"
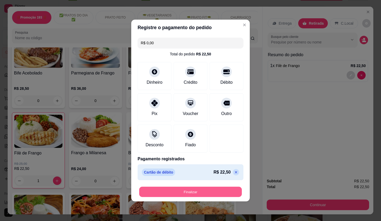
click at [221, 189] on button "Finalizar" at bounding box center [190, 192] width 103 height 10
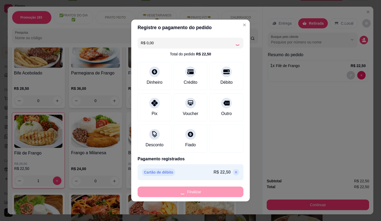
type input "0"
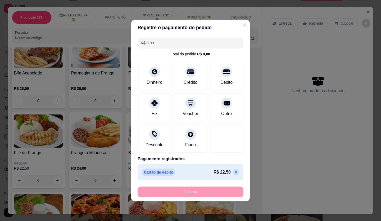
type input "-R$ 22,50"
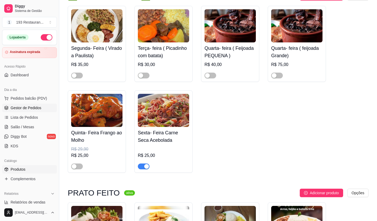
click at [35, 107] on span "Gestor de Pedidos" at bounding box center [26, 107] width 31 height 5
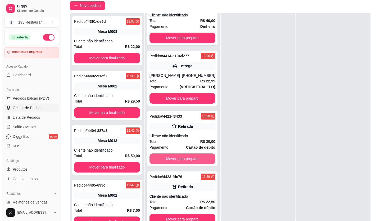
scroll to position [79, 0]
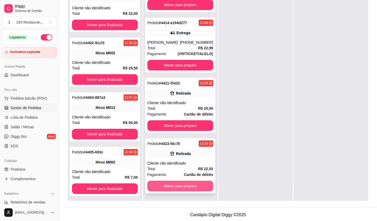
click at [187, 169] on div "Total R$ 22,50" at bounding box center [180, 169] width 66 height 6
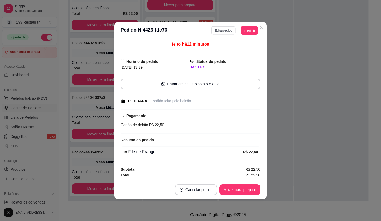
click at [228, 33] on button "Editar pedido" at bounding box center [224, 30] width 25 height 8
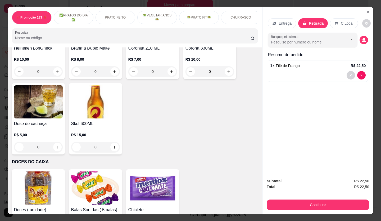
scroll to position [2069, 0]
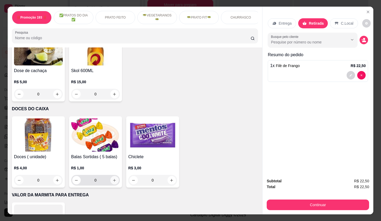
click at [113, 178] on icon "increase-product-quantity" at bounding box center [115, 180] width 4 height 4
type input "1"
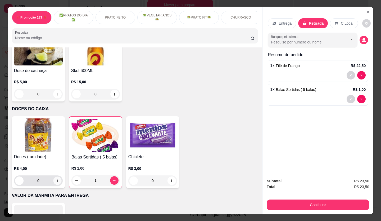
click at [56, 179] on icon "increase-product-quantity" at bounding box center [58, 181] width 4 height 4
type input "1"
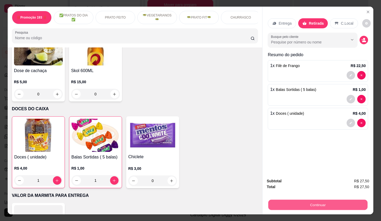
click at [353, 204] on button "Continuar" at bounding box center [317, 205] width 99 height 10
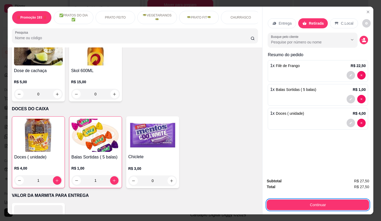
click at [338, 201] on button "Continuar" at bounding box center [318, 204] width 102 height 11
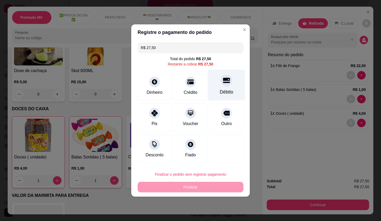
click at [225, 79] on icon at bounding box center [226, 80] width 7 height 5
type input "R$ 0,00"
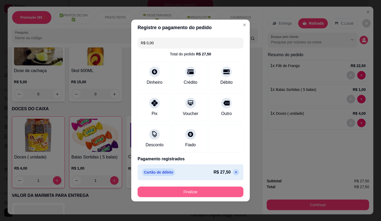
click at [221, 192] on button "Finalizar" at bounding box center [191, 191] width 106 height 11
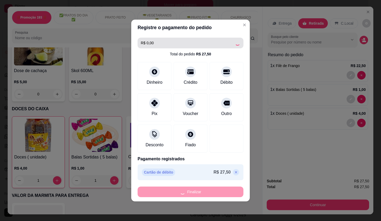
type input "0"
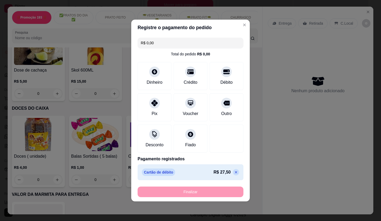
type input "-R$ 27,50"
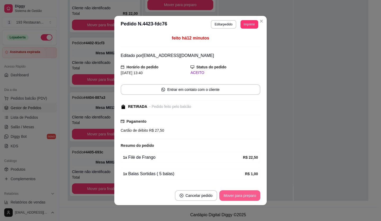
click at [252, 199] on button "Mover para preparo" at bounding box center [239, 195] width 41 height 11
click at [252, 198] on div "Mover para preparo" at bounding box center [236, 195] width 48 height 11
click at [250, 196] on div "Mover para preparo" at bounding box center [236, 195] width 48 height 11
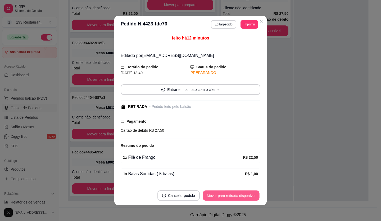
scroll to position [207, 0]
click at [250, 196] on button "Mover para retirada disponível" at bounding box center [231, 195] width 57 height 10
click at [250, 196] on div "Mover para retirada disponível" at bounding box center [231, 195] width 59 height 11
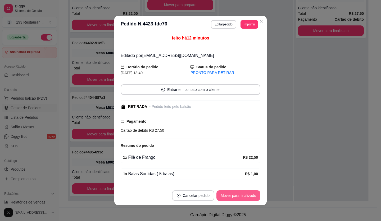
click at [250, 196] on button "Mover para finalizado" at bounding box center [239, 195] width 44 height 11
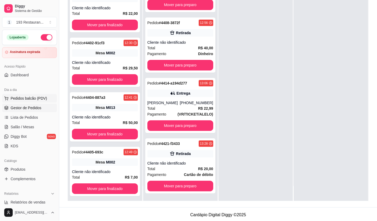
click at [25, 98] on span "Pedidos balcão (PDV)" at bounding box center [29, 98] width 37 height 5
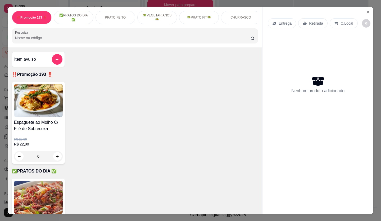
click at [312, 22] on p "Retirada" at bounding box center [316, 23] width 14 height 5
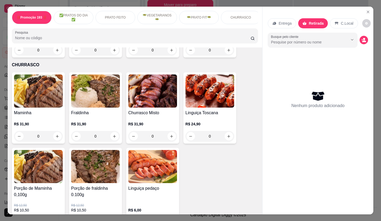
scroll to position [847, 0]
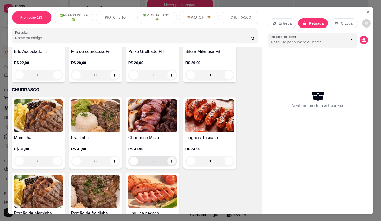
click at [170, 159] on icon "increase-product-quantity" at bounding box center [172, 161] width 4 height 4
type input "1"
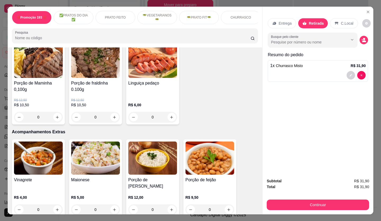
scroll to position [980, 0]
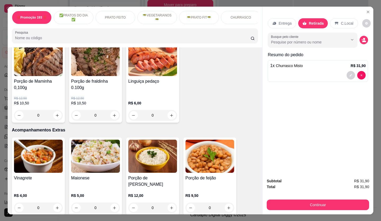
click at [321, 200] on button "Continuar" at bounding box center [318, 204] width 102 height 11
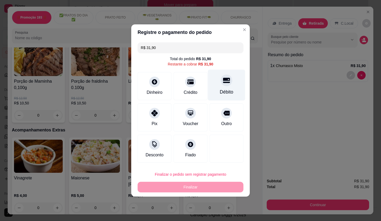
click at [229, 78] on div at bounding box center [227, 80] width 12 height 12
type input "R$ 0,00"
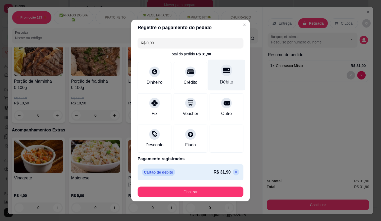
click at [163, 193] on button "Finalizar" at bounding box center [191, 191] width 106 height 11
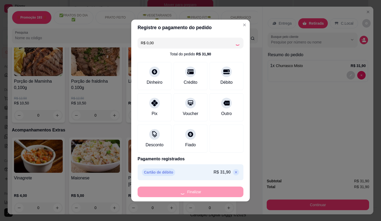
scroll to position [267, 0]
type input "0"
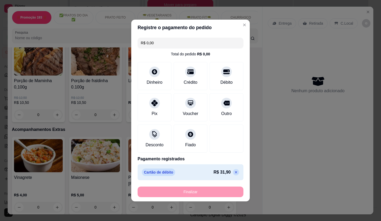
type input "-R$ 31,90"
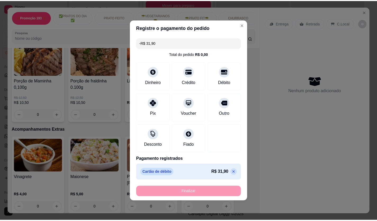
scroll to position [979, 0]
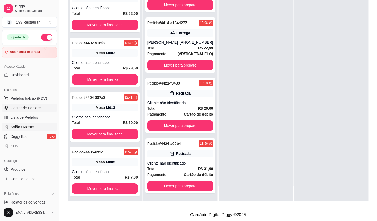
click at [31, 126] on span "Salão / Mesas" at bounding box center [23, 126] width 24 height 5
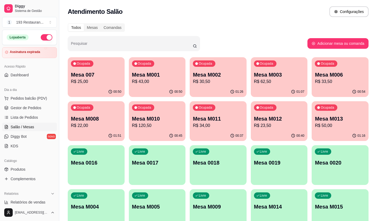
click at [219, 122] on p "Mesa M011" at bounding box center [218, 118] width 51 height 7
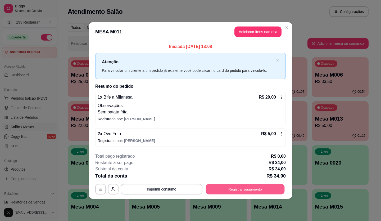
click at [263, 189] on button "Registrar pagamento" at bounding box center [245, 189] width 79 height 10
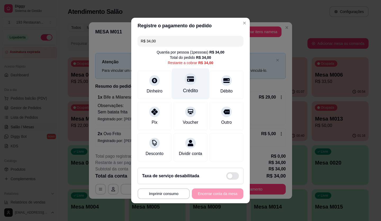
click at [185, 79] on div at bounding box center [191, 79] width 12 height 12
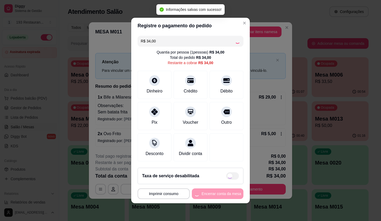
type input "R$ 0,00"
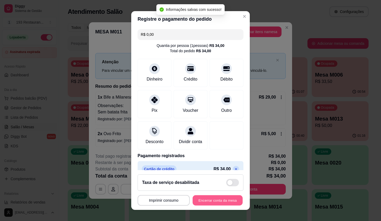
click at [221, 203] on button "Encerrar conta da mesa" at bounding box center [218, 200] width 50 height 10
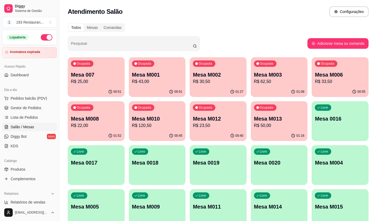
click at [150, 122] on p "Mesa M010" at bounding box center [157, 118] width 51 height 7
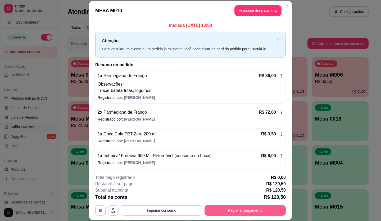
click at [272, 214] on button "Registrar pagamento" at bounding box center [245, 210] width 81 height 11
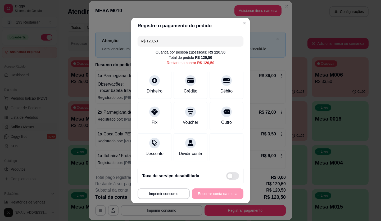
drag, startPoint x: 173, startPoint y: 42, endPoint x: 104, endPoint y: 54, distance: 70.1
click at [104, 54] on div "**********" at bounding box center [190, 110] width 381 height 221
drag, startPoint x: 107, startPoint y: 57, endPoint x: 234, endPoint y: 155, distance: 160.1
click at [238, 155] on div "R$ 40,50 Quantia por pessoa ( 1 pessoas) R$ 120,50 Total do pedido R$ 120,50 Re…" at bounding box center [190, 99] width 119 height 130
click at [186, 111] on div at bounding box center [191, 110] width 12 height 12
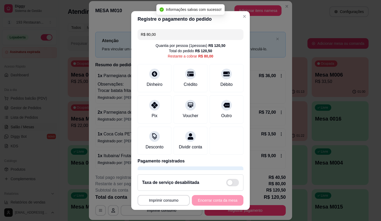
click at [221, 199] on div "**********" at bounding box center [191, 200] width 106 height 11
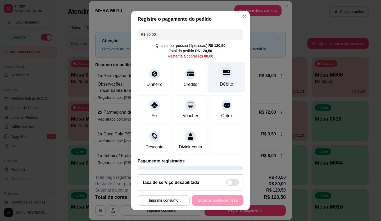
click at [224, 74] on div "Débito" at bounding box center [226, 76] width 37 height 31
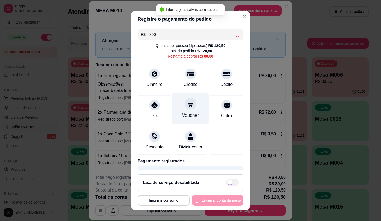
type input "R$ 0,00"
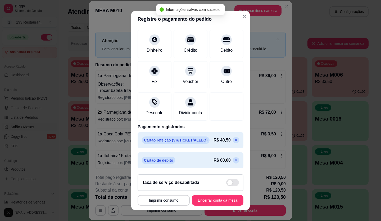
scroll to position [35, 0]
click at [230, 200] on button "Encerrar conta da mesa" at bounding box center [218, 200] width 52 height 11
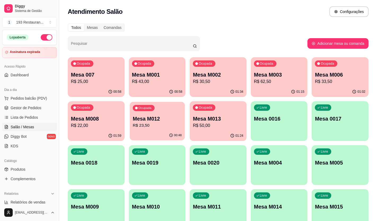
click at [156, 122] on p "R$ 23,50" at bounding box center [157, 125] width 49 height 6
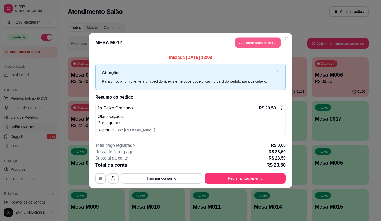
click at [249, 44] on button "Adicionar itens na mesa" at bounding box center [258, 43] width 46 height 10
click at [249, 43] on div "Pesquisa" at bounding box center [134, 35] width 247 height 15
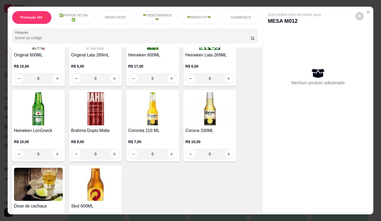
scroll to position [1853, 0]
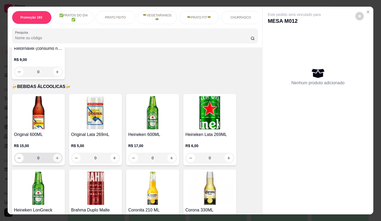
click at [55, 156] on icon "increase-product-quantity" at bounding box center [57, 158] width 4 height 4
type input "1"
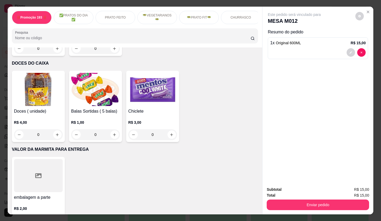
scroll to position [2121, 0]
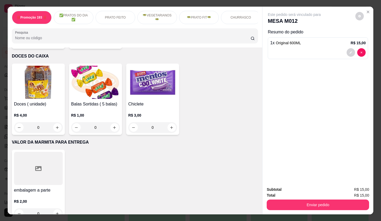
click at [51, 122] on input "0" at bounding box center [39, 127] width 30 height 11
click at [55, 126] on icon "increase-product-quantity" at bounding box center [57, 128] width 4 height 4
type input "1"
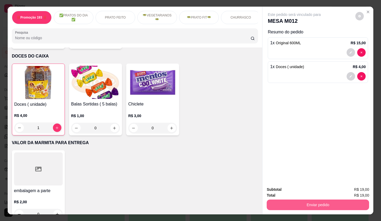
click at [308, 202] on button "Enviar pedido" at bounding box center [318, 204] width 102 height 11
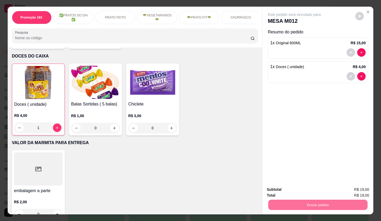
click at [299, 189] on button "Não registrar e enviar pedido" at bounding box center [300, 190] width 55 height 10
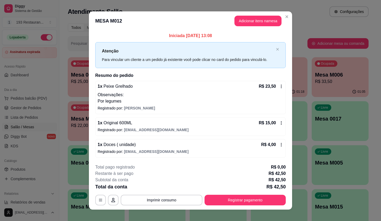
click at [144, 204] on button "Imprimir consumo" at bounding box center [162, 200] width 82 height 11
click at [162, 189] on button "CAIXA" at bounding box center [161, 187] width 38 height 8
click at [236, 194] on div "**********" at bounding box center [190, 184] width 191 height 41
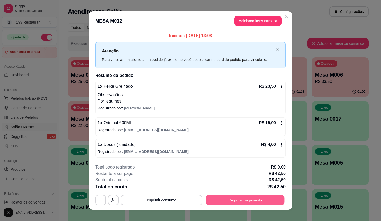
click at [226, 201] on button "Registrar pagamento" at bounding box center [245, 200] width 79 height 10
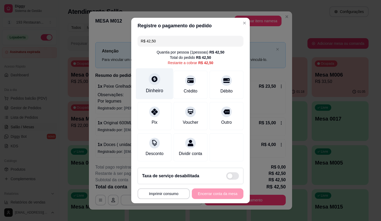
drag, startPoint x: 153, startPoint y: 81, endPoint x: 156, endPoint y: 85, distance: 4.9
click at [156, 85] on div "Dinheiro" at bounding box center [154, 83] width 37 height 31
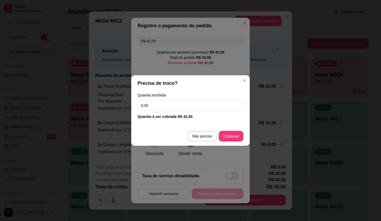
drag, startPoint x: 156, startPoint y: 85, endPoint x: 99, endPoint y: 205, distance: 133.0
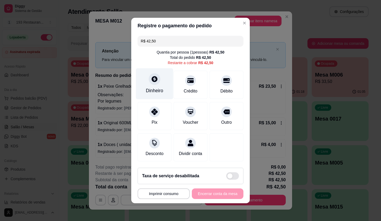
click at [156, 82] on div "Dinheiro" at bounding box center [154, 83] width 37 height 31
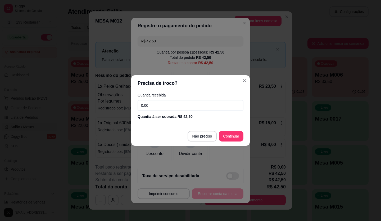
drag, startPoint x: 167, startPoint y: 106, endPoint x: 111, endPoint y: 118, distance: 56.7
click at [111, 118] on div "Precisa de troco? Quantia recebida 0,00 Quantia à ser cobrada R$ 42,50 Não prec…" at bounding box center [190, 110] width 381 height 221
type input "50,00"
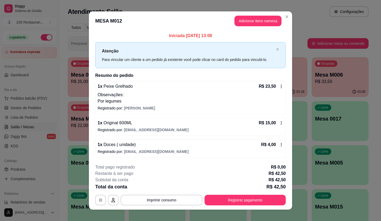
click at [279, 144] on icon at bounding box center [281, 144] width 4 height 4
click at [252, 24] on button "Adicionar itens na mesa" at bounding box center [258, 21] width 47 height 11
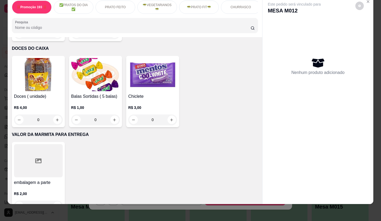
scroll to position [2121, 0]
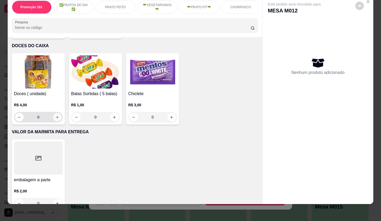
click at [55, 115] on icon "increase-product-quantity" at bounding box center [57, 117] width 4 height 4
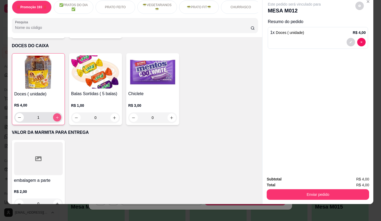
click at [56, 116] on icon "increase-product-quantity" at bounding box center [57, 117] width 3 height 3
type input "2"
click at [314, 191] on button "Enviar pedido" at bounding box center [318, 194] width 102 height 11
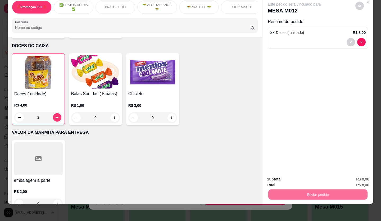
click at [310, 178] on button "Não registrar e enviar pedido" at bounding box center [300, 177] width 55 height 10
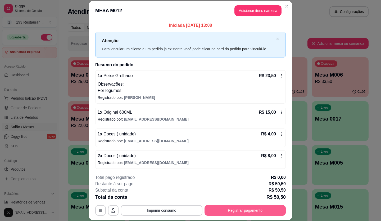
click at [263, 208] on button "Registrar pagamento" at bounding box center [245, 210] width 81 height 11
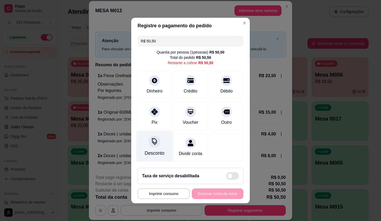
click at [153, 142] on div at bounding box center [155, 142] width 12 height 12
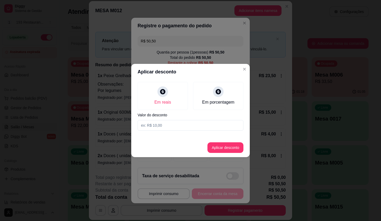
click at [160, 132] on div "Em reais Em porcentagem Valor do desconto" at bounding box center [190, 106] width 119 height 53
click at [163, 126] on input at bounding box center [191, 125] width 106 height 11
type input "0,50"
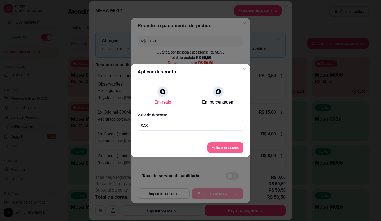
click at [228, 147] on button "Aplicar desconto" at bounding box center [226, 147] width 36 height 11
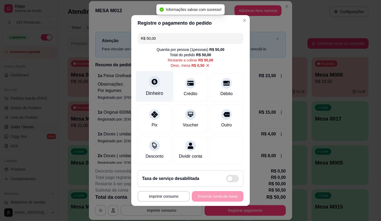
click at [146, 86] on div "Dinheiro" at bounding box center [154, 86] width 37 height 31
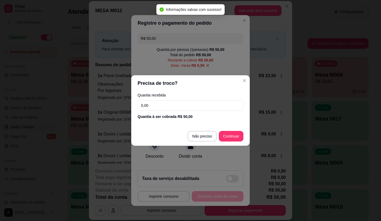
click at [233, 131] on footer "Não preciso Continuar" at bounding box center [190, 136] width 119 height 19
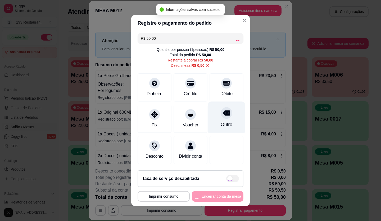
type input "R$ 0,00"
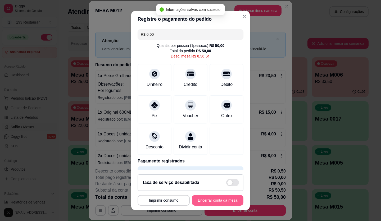
click at [219, 199] on button "Encerrar conta da mesa" at bounding box center [218, 200] width 52 height 11
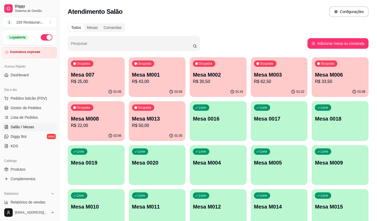
click at [207, 119] on p "Mesa 0016" at bounding box center [218, 118] width 51 height 7
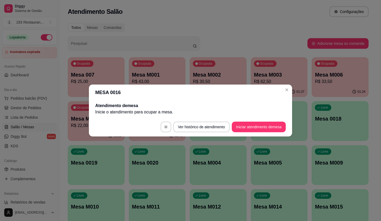
click at [256, 123] on button "Iniciar atendimento de mesa" at bounding box center [259, 127] width 54 height 11
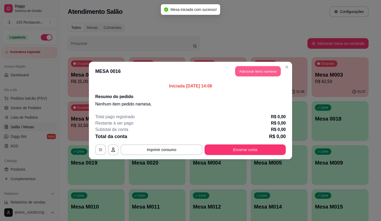
click at [245, 67] on button "Adicionar itens na mesa" at bounding box center [258, 71] width 46 height 10
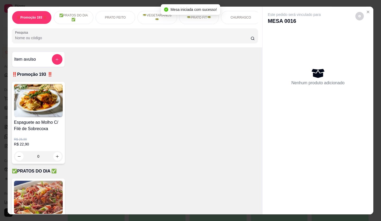
scroll to position [132, 0]
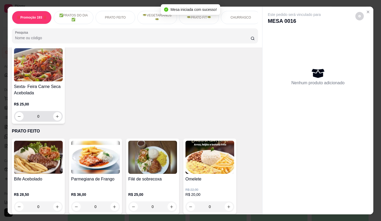
click at [59, 121] on div "0" at bounding box center [38, 116] width 47 height 11
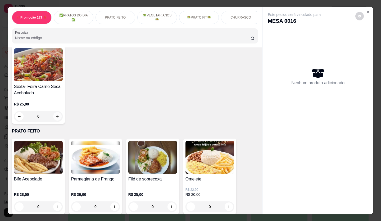
click at [53, 118] on button "increase-product-quantity" at bounding box center [57, 116] width 8 height 8
type input "1"
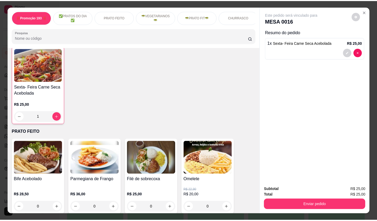
scroll to position [133, 0]
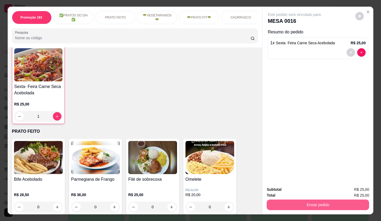
click at [335, 200] on button "Enviar pedido" at bounding box center [318, 204] width 102 height 11
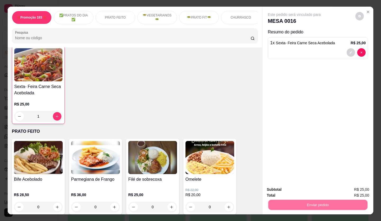
click at [306, 188] on button "Não registrar e enviar pedido" at bounding box center [300, 190] width 53 height 10
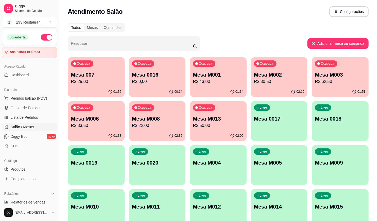
click at [234, 119] on p "Mesa M013" at bounding box center [218, 118] width 51 height 7
click at [161, 71] on div "Ocupada Mesa 0016 R$ 0,00" at bounding box center [157, 71] width 57 height 29
click at [97, 75] on p "Mesa 007" at bounding box center [96, 74] width 49 height 7
click at [18, 140] on link "Diggy Bot novo" at bounding box center [29, 136] width 55 height 8
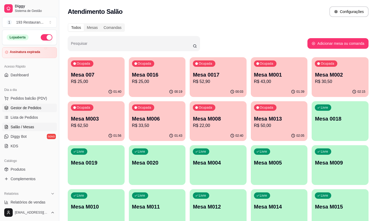
click at [42, 109] on link "Gestor de Pedidos" at bounding box center [29, 108] width 55 height 8
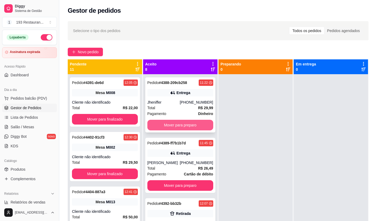
click at [157, 126] on button "Mover para preparo" at bounding box center [180, 125] width 66 height 11
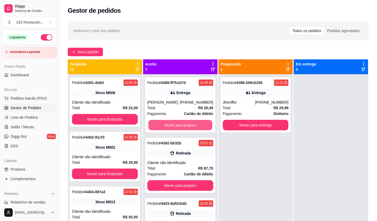
click at [157, 126] on button "Mover para preparo" at bounding box center [180, 125] width 64 height 10
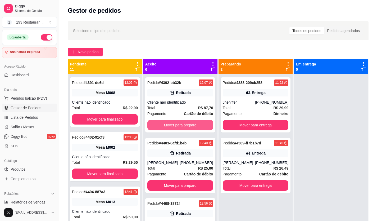
click at [157, 126] on button "Mover para preparo" at bounding box center [180, 125] width 66 height 11
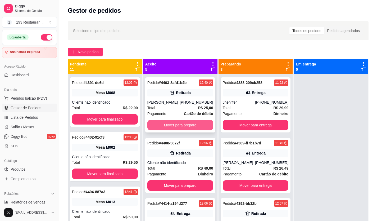
click at [158, 125] on button "Mover para preparo" at bounding box center [180, 125] width 66 height 11
click at [160, 123] on button "Mover para preparo" at bounding box center [180, 125] width 64 height 10
click at [160, 123] on button "Mover para preparo" at bounding box center [180, 125] width 66 height 11
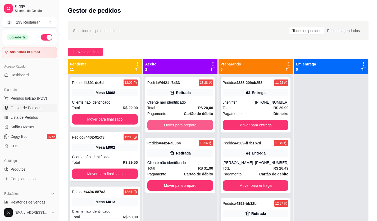
click at [160, 124] on button "Mover para preparo" at bounding box center [180, 125] width 66 height 11
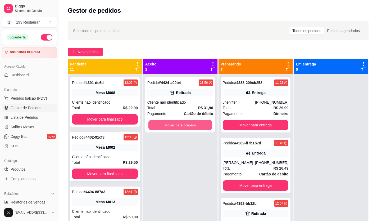
click at [160, 124] on button "Mover para preparo" at bounding box center [180, 125] width 64 height 10
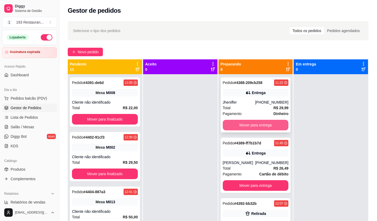
click at [264, 123] on button "Mover para entrega" at bounding box center [256, 125] width 66 height 11
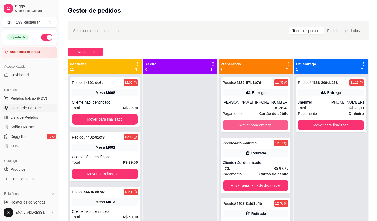
click at [264, 123] on button "Mover para entrega" at bounding box center [256, 125] width 66 height 11
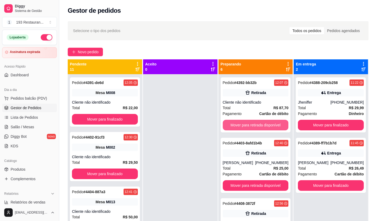
click at [263, 123] on button "Mover para retirada disponível" at bounding box center [256, 125] width 66 height 11
click at [263, 180] on button "Mover para retirada disponível" at bounding box center [256, 185] width 66 height 11
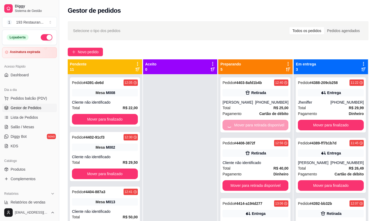
click at [263, 180] on button "Mover para retirada disponível" at bounding box center [256, 185] width 66 height 11
click at [263, 123] on button "Mover para entrega" at bounding box center [256, 125] width 64 height 10
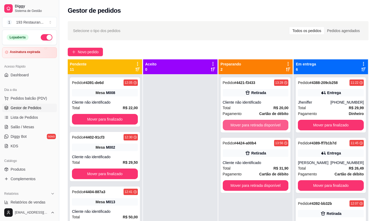
click at [263, 123] on button "Mover para retirada disponível" at bounding box center [256, 125] width 66 height 11
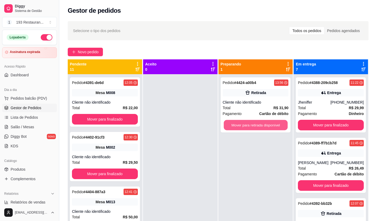
click at [263, 123] on button "Mover para retirada disponível" at bounding box center [256, 125] width 64 height 10
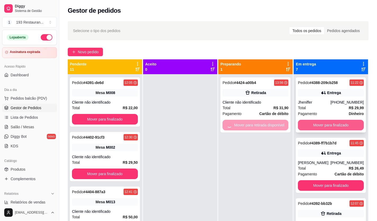
click at [308, 125] on button "Mover para finalizado" at bounding box center [331, 125] width 66 height 11
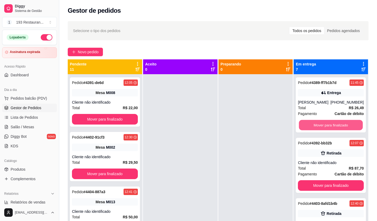
click at [308, 125] on button "Mover para finalizado" at bounding box center [331, 125] width 64 height 10
click at [309, 125] on button "Mover para finalizado" at bounding box center [331, 125] width 66 height 11
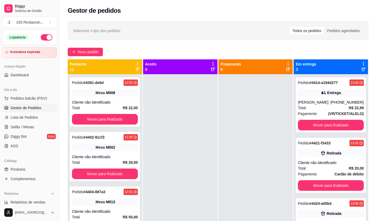
click at [309, 125] on button "Mover para finalizado" at bounding box center [331, 125] width 66 height 11
click at [309, 180] on button "Mover para finalizado" at bounding box center [331, 185] width 66 height 11
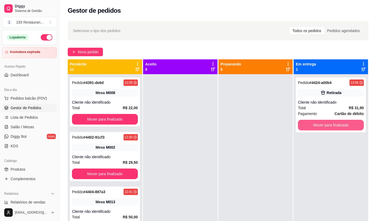
click at [309, 125] on button "Mover para finalizado" at bounding box center [331, 125] width 66 height 11
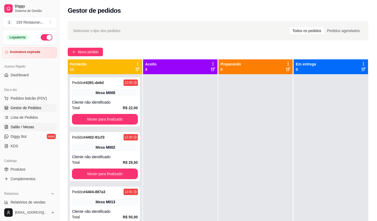
click at [23, 127] on span "Salão / Mesas" at bounding box center [23, 126] width 24 height 5
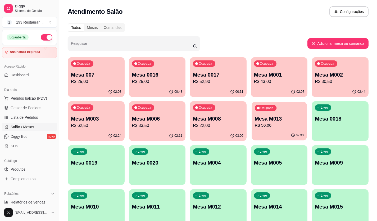
click at [268, 123] on p "R$ 50,00" at bounding box center [279, 125] width 49 height 6
click at [230, 118] on p "Mesa M008" at bounding box center [218, 118] width 49 height 7
click at [145, 129] on div "Ocupada Mesa M006 R$ 33,50" at bounding box center [157, 116] width 55 height 29
click at [83, 123] on p "R$ 62,50" at bounding box center [96, 125] width 49 height 6
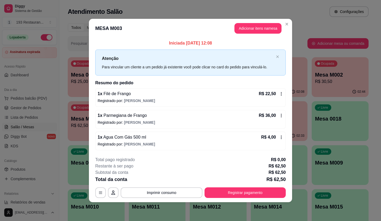
click at [96, 88] on div "Iniciada 14/08/2025 às 12:08 Atenção Para vincular um cliente a um pedido já ex…" at bounding box center [190, 95] width 191 height 110
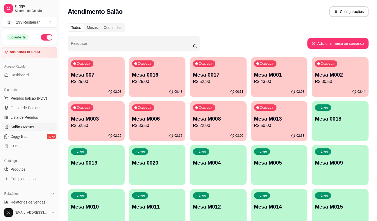
click at [83, 82] on p "R$ 25,00" at bounding box center [96, 81] width 51 height 6
click at [154, 79] on p "R$ 25,00" at bounding box center [157, 81] width 49 height 6
click at [226, 80] on p "R$ 52,90" at bounding box center [218, 81] width 49 height 6
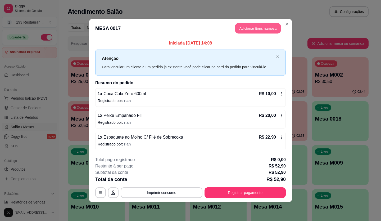
click at [255, 34] on header "MESA 0017 Adicionar itens na mesa" at bounding box center [190, 28] width 203 height 19
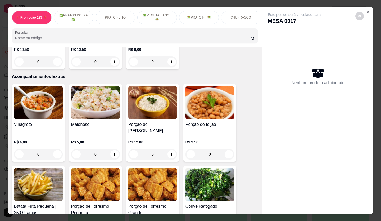
click at [205, 91] on img at bounding box center [210, 102] width 49 height 33
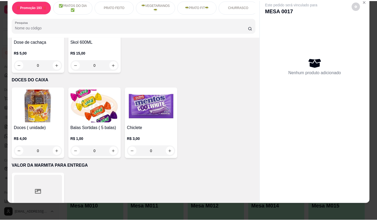
scroll to position [2121, 0]
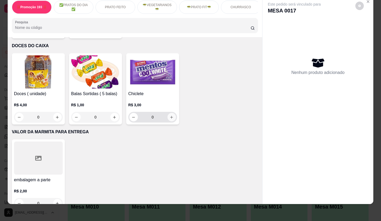
click at [168, 113] on button "increase-product-quantity" at bounding box center [172, 117] width 8 height 8
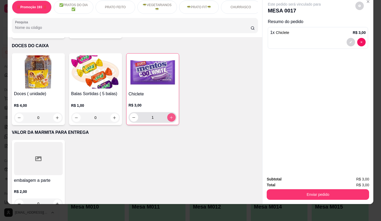
type input "1"
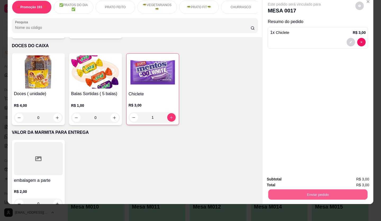
click at [324, 189] on button "Enviar pedido" at bounding box center [317, 194] width 99 height 10
click at [294, 176] on button "Não registrar e enviar pedido" at bounding box center [300, 178] width 53 height 10
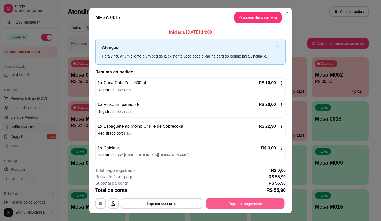
click at [225, 207] on button "Registrar pagamento" at bounding box center [245, 203] width 79 height 10
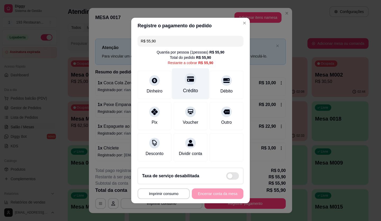
click at [189, 80] on div at bounding box center [191, 79] width 12 height 12
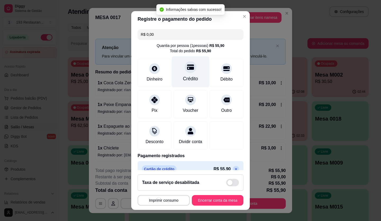
type input "R$ 0,00"
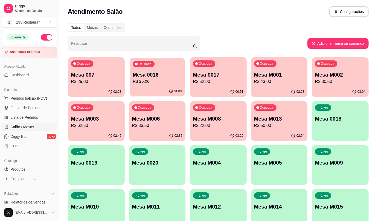
click at [168, 90] on div "01:08" at bounding box center [157, 91] width 55 height 10
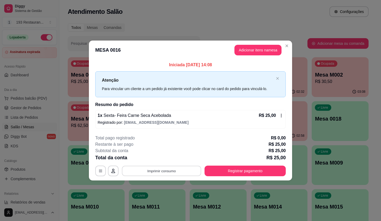
click at [156, 171] on button "Imprimir consumo" at bounding box center [161, 170] width 79 height 10
click at [164, 160] on button "CAIXA" at bounding box center [163, 158] width 37 height 8
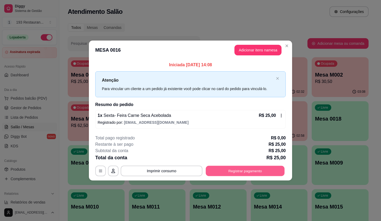
click at [278, 168] on button "Registrar pagamento" at bounding box center [245, 170] width 79 height 10
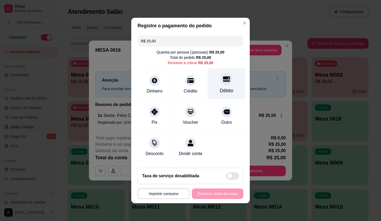
click at [228, 78] on div "Débito" at bounding box center [226, 83] width 37 height 31
type input "R$ 0,00"
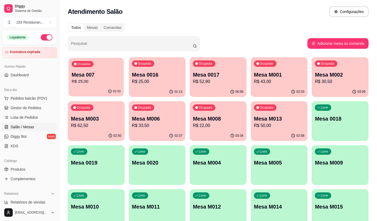
click at [114, 66] on div "Ocupada Mesa 007 R$ 25,00" at bounding box center [96, 72] width 55 height 29
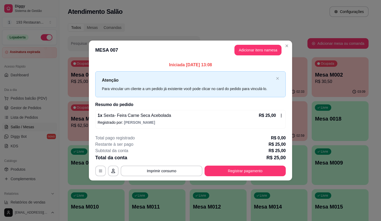
click at [279, 43] on header "MESA 007 Adicionar itens na mesa" at bounding box center [190, 50] width 203 height 19
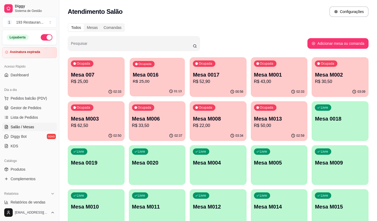
click at [177, 74] on p "Mesa 0016" at bounding box center [157, 74] width 49 height 7
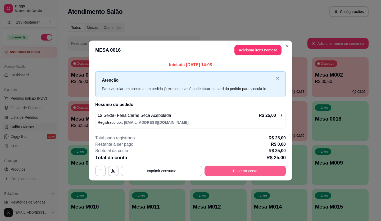
click at [227, 170] on button "Encerrar conta" at bounding box center [245, 170] width 81 height 11
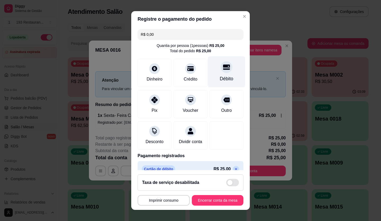
click at [218, 74] on div "Débito" at bounding box center [226, 71] width 37 height 31
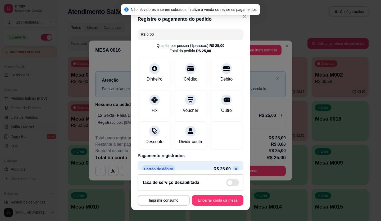
click at [190, 37] on input "R$ 0,00" at bounding box center [191, 34] width 100 height 11
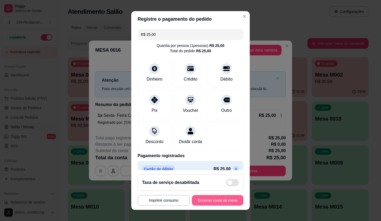
type input "R$ 25,00"
click at [203, 201] on button "Encerrar conta da mesa" at bounding box center [218, 200] width 52 height 11
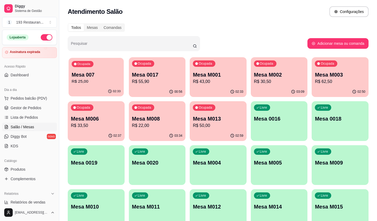
click at [105, 83] on p "R$ 25,00" at bounding box center [96, 81] width 49 height 6
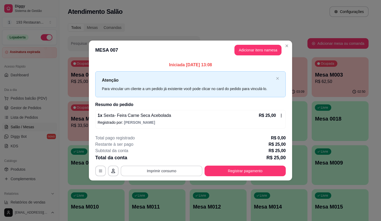
click at [191, 169] on button "Imprimir consumo" at bounding box center [162, 170] width 82 height 11
click at [169, 157] on button "CAIXA" at bounding box center [163, 158] width 37 height 8
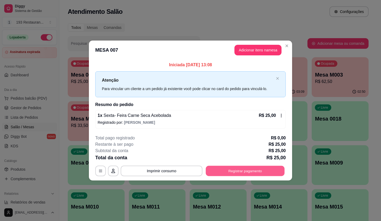
click at [238, 168] on button "Registrar pagamento" at bounding box center [245, 170] width 79 height 10
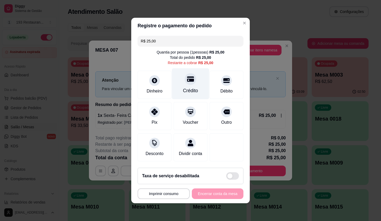
click at [190, 87] on div "Crédito" at bounding box center [190, 90] width 15 height 7
type input "R$ 0,00"
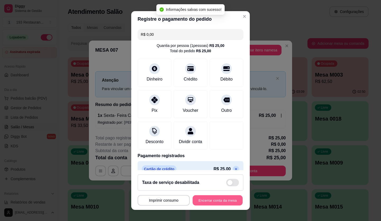
click at [221, 199] on button "Encerrar conta da mesa" at bounding box center [218, 200] width 50 height 10
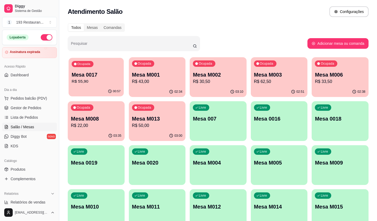
click at [101, 83] on p "R$ 55,90" at bounding box center [96, 81] width 49 height 6
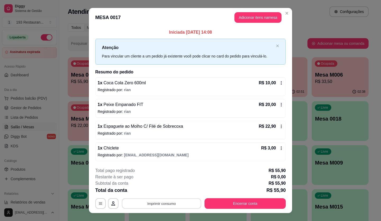
click at [171, 201] on button "Imprimir consumo" at bounding box center [161, 203] width 79 height 10
click at [170, 189] on button "CAIXA" at bounding box center [161, 191] width 37 height 8
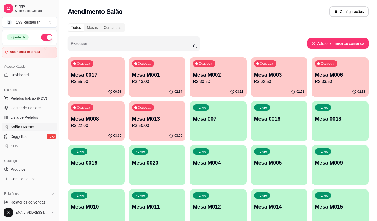
click at [361, 81] on p "R$ 33,50" at bounding box center [340, 81] width 51 height 6
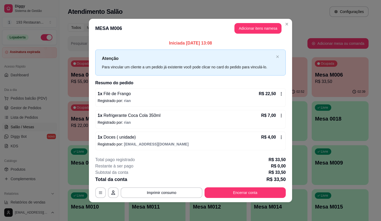
click at [270, 121] on p "Registrado por: rian" at bounding box center [191, 122] width 186 height 5
click at [159, 196] on button "Imprimir consumo" at bounding box center [161, 192] width 79 height 10
click at [342, 157] on div "**********" at bounding box center [190, 110] width 381 height 221
click at [265, 194] on button "Encerrar conta" at bounding box center [245, 192] width 81 height 11
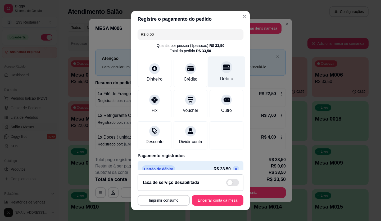
click at [221, 72] on div at bounding box center [227, 67] width 12 height 12
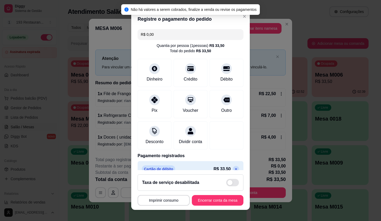
click at [187, 29] on input "R$ 0,00" at bounding box center [191, 34] width 100 height 11
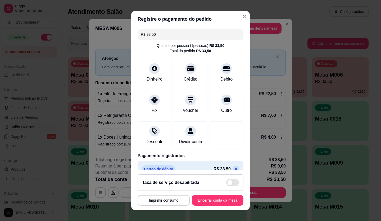
type input "R$ 33,50"
click at [231, 197] on button "Encerrar conta da mesa" at bounding box center [218, 200] width 50 height 10
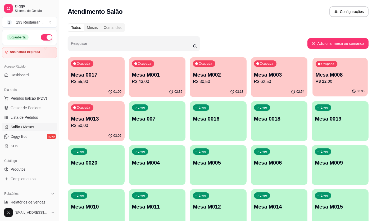
click at [341, 85] on div "Ocupada Mesa M008 R$ 22,00" at bounding box center [340, 72] width 55 height 29
click at [347, 72] on p "Mesa M008" at bounding box center [340, 74] width 51 height 7
click at [222, 75] on p "Mesa M002" at bounding box center [218, 74] width 49 height 7
click at [107, 66] on div "Ocupada Mesa 0017 R$ 55,90" at bounding box center [96, 72] width 55 height 29
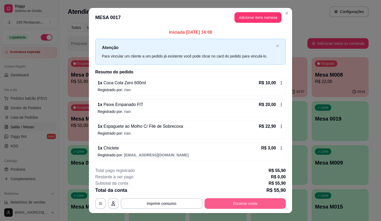
click at [254, 203] on button "Encerrar conta" at bounding box center [245, 203] width 81 height 11
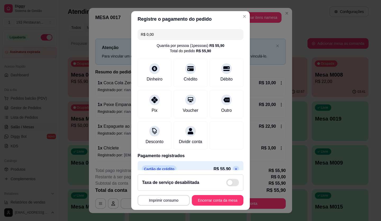
click at [173, 36] on input "R$ 0,00" at bounding box center [191, 34] width 100 height 11
type input "R$ 55,90"
click at [187, 66] on icon at bounding box center [190, 67] width 7 height 7
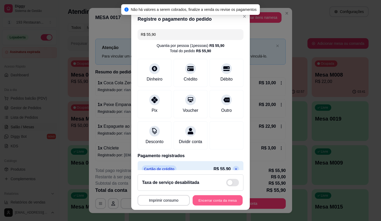
click at [213, 204] on button "Encerrar conta da mesa" at bounding box center [218, 200] width 50 height 10
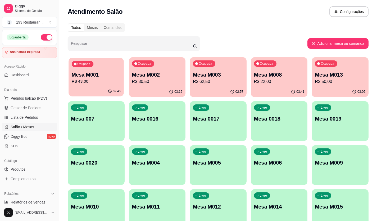
click at [121, 69] on div "Ocupada Mesa M001 R$ 43,00" at bounding box center [96, 72] width 55 height 29
click at [45, 105] on link "Gestor de Pedidos" at bounding box center [29, 108] width 55 height 8
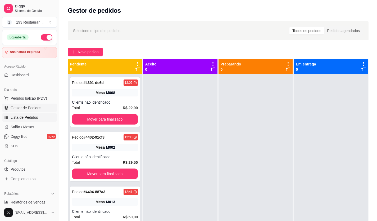
click at [23, 117] on span "Lista de Pedidos" at bounding box center [25, 117] width 28 height 5
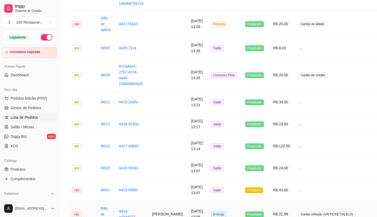
scroll to position [583, 0]
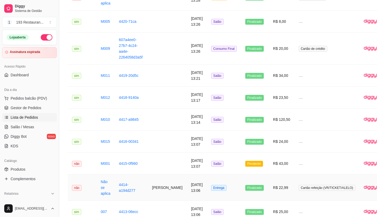
click at [159, 188] on td "[PERSON_NAME]" at bounding box center [167, 187] width 39 height 26
click at [295, 165] on td at bounding box center [327, 164] width 65 height 22
click at [273, 146] on td "R$ 24,00" at bounding box center [282, 142] width 26 height 22
click at [300, 169] on td at bounding box center [327, 164] width 65 height 22
click at [37, 96] on span "Pedidos balcão (PDV)" at bounding box center [29, 98] width 37 height 5
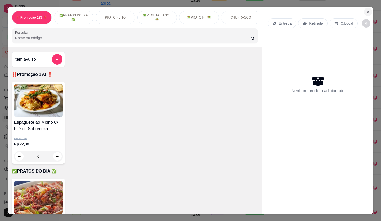
drag, startPoint x: 362, startPoint y: 6, endPoint x: 363, endPoint y: 10, distance: 4.1
click at [363, 7] on section "‼️Promoção 193 ‼️ ✅PRATOS DO DIA ✅ PRATO FEITO 🥗VEGETARIANOS🥗 🥗PRATO FIT🥗 CHURR…" at bounding box center [191, 111] width 366 height 208
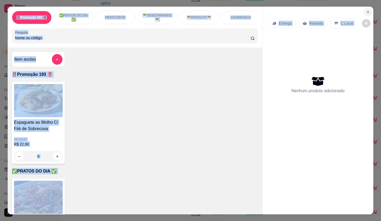
click at [364, 10] on button "Close" at bounding box center [368, 12] width 8 height 8
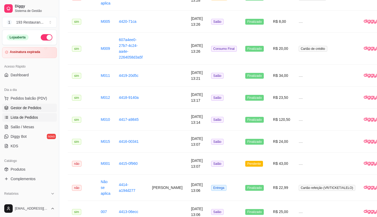
click at [31, 106] on span "Gestor de Pedidos" at bounding box center [26, 107] width 31 height 5
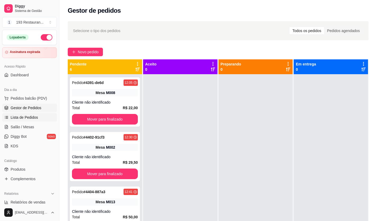
click at [28, 115] on span "Lista de Pedidos" at bounding box center [25, 117] width 28 height 5
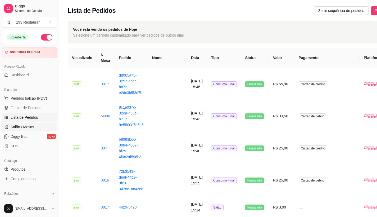
click at [28, 131] on link "Salão / Mesas" at bounding box center [29, 127] width 55 height 8
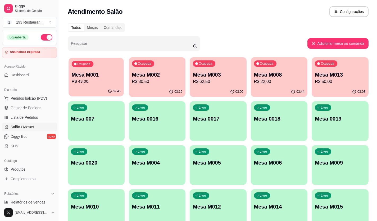
click at [107, 72] on p "Mesa M001" at bounding box center [96, 74] width 49 height 7
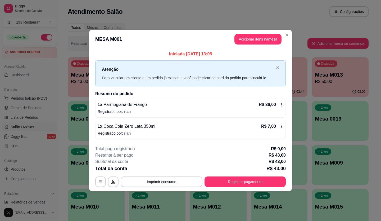
drag, startPoint x: 243, startPoint y: 173, endPoint x: 248, endPoint y: 180, distance: 8.6
click at [245, 176] on div "**********" at bounding box center [190, 166] width 191 height 41
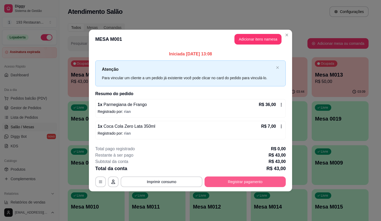
click at [248, 180] on button "Registrar pagamento" at bounding box center [245, 181] width 81 height 11
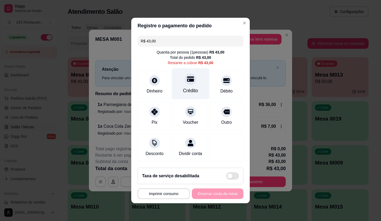
click at [189, 80] on div at bounding box center [191, 79] width 12 height 12
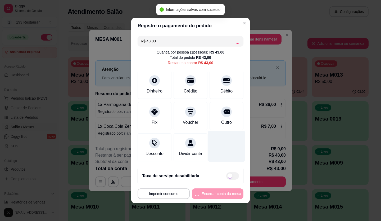
type input "R$ 0,00"
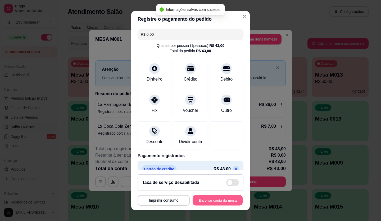
click at [220, 200] on button "Encerrar conta da mesa" at bounding box center [218, 200] width 50 height 10
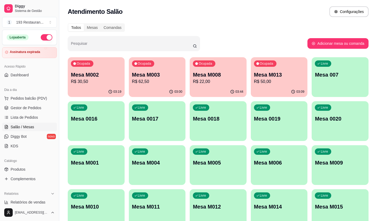
click at [288, 128] on div "Ocupada Mesa M002 R$ 30,50 03:19 Ocupada Mesa M003 R$ 62,50 03:00 Ocupada Mesa …" at bounding box center [218, 143] width 301 height 172
click at [111, 85] on div "Ocupada Mesa M002 R$ 30,50" at bounding box center [96, 72] width 55 height 29
click at [85, 79] on div "Mesa M002 R$ 30,50" at bounding box center [96, 78] width 51 height 14
click at [154, 72] on p "Mesa M003" at bounding box center [157, 74] width 49 height 7
click at [280, 88] on div "03:12" at bounding box center [279, 91] width 55 height 10
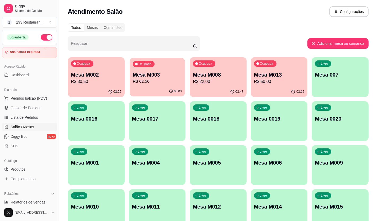
click at [142, 76] on p "Mesa M003" at bounding box center [157, 74] width 49 height 7
click at [86, 73] on p "Mesa M002" at bounding box center [96, 74] width 49 height 7
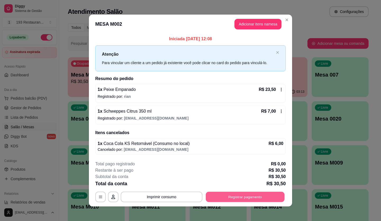
click at [217, 197] on button "Registrar pagamento" at bounding box center [245, 196] width 79 height 10
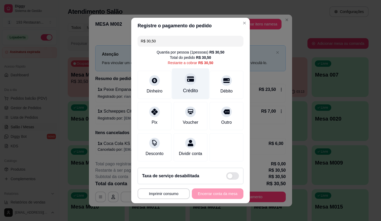
click at [187, 83] on div "Crédito" at bounding box center [190, 83] width 37 height 31
type input "R$ 0,00"
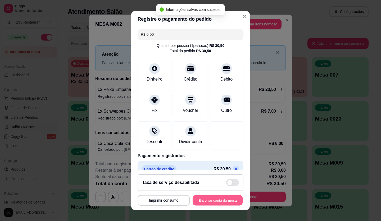
click at [228, 203] on button "Encerrar conta da mesa" at bounding box center [218, 200] width 50 height 10
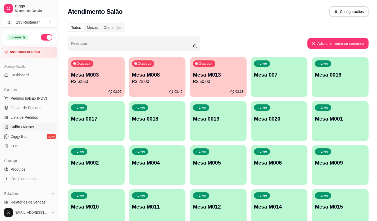
click at [236, 85] on div "Ocupada Mesa M013 R$ 50,00" at bounding box center [218, 71] width 57 height 29
click at [108, 90] on div "03:05" at bounding box center [96, 91] width 55 height 10
click at [115, 77] on p "Mesa M003" at bounding box center [96, 74] width 51 height 7
click at [160, 90] on div "03:51" at bounding box center [157, 91] width 55 height 10
click at [218, 85] on div "Ocupada Mesa M013 R$ 50,00" at bounding box center [218, 71] width 57 height 29
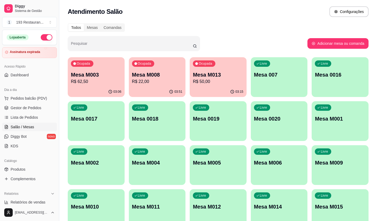
click at [101, 73] on p "Mesa M003" at bounding box center [96, 74] width 51 height 7
click at [233, 83] on p "R$ 50,00" at bounding box center [218, 81] width 51 height 6
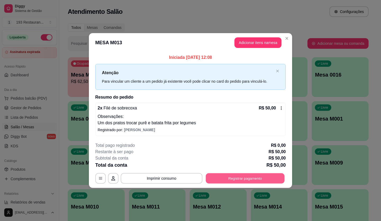
click at [238, 179] on button "Registrar pagamento" at bounding box center [245, 178] width 79 height 10
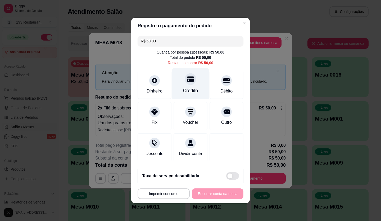
click at [193, 87] on div "Crédito" at bounding box center [190, 90] width 15 height 7
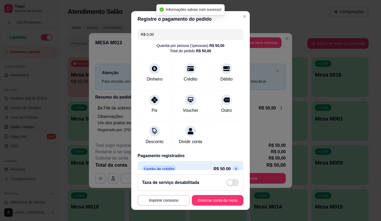
type input "R$ 0,00"
click at [231, 200] on button "Encerrar conta da mesa" at bounding box center [218, 200] width 50 height 10
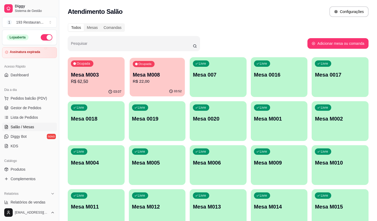
click at [178, 86] on button "Ocupada Mesa M008 R$ 22,00 03:52" at bounding box center [157, 77] width 55 height 39
click at [91, 70] on div "Ocupada Mesa M003 R$ 62,50" at bounding box center [96, 72] width 55 height 29
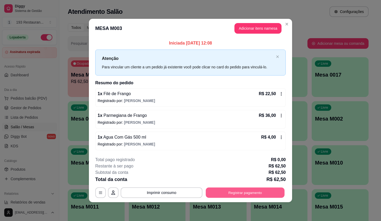
click at [264, 193] on button "Registrar pagamento" at bounding box center [245, 192] width 79 height 10
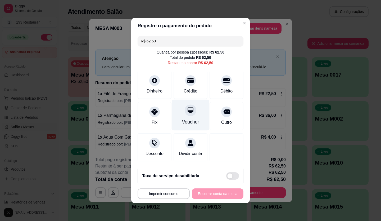
click at [188, 110] on icon at bounding box center [191, 110] width 6 height 6
type input "R$ 0,00"
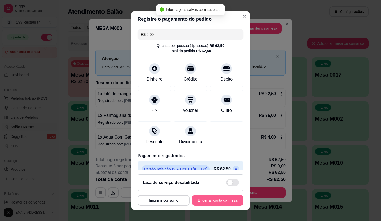
click at [219, 204] on button "Encerrar conta da mesa" at bounding box center [218, 200] width 52 height 11
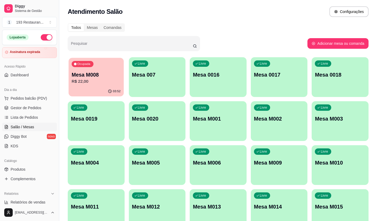
click at [89, 80] on p "R$ 22,00" at bounding box center [96, 81] width 49 height 6
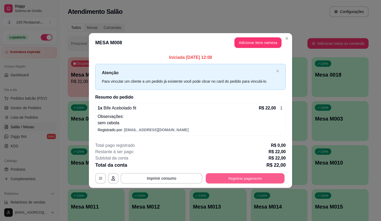
click at [249, 177] on button "Registrar pagamento" at bounding box center [245, 178] width 79 height 10
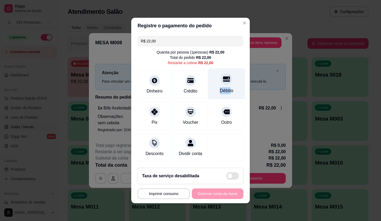
click at [226, 83] on div "Débito" at bounding box center [226, 83] width 37 height 31
type input "R$ 0,00"
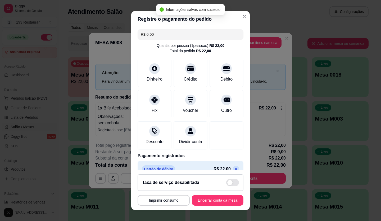
click at [205, 208] on footer "**********" at bounding box center [190, 190] width 119 height 40
click at [209, 201] on button "Encerrar conta da mesa" at bounding box center [218, 200] width 50 height 10
